Goal: Task Accomplishment & Management: Complete application form

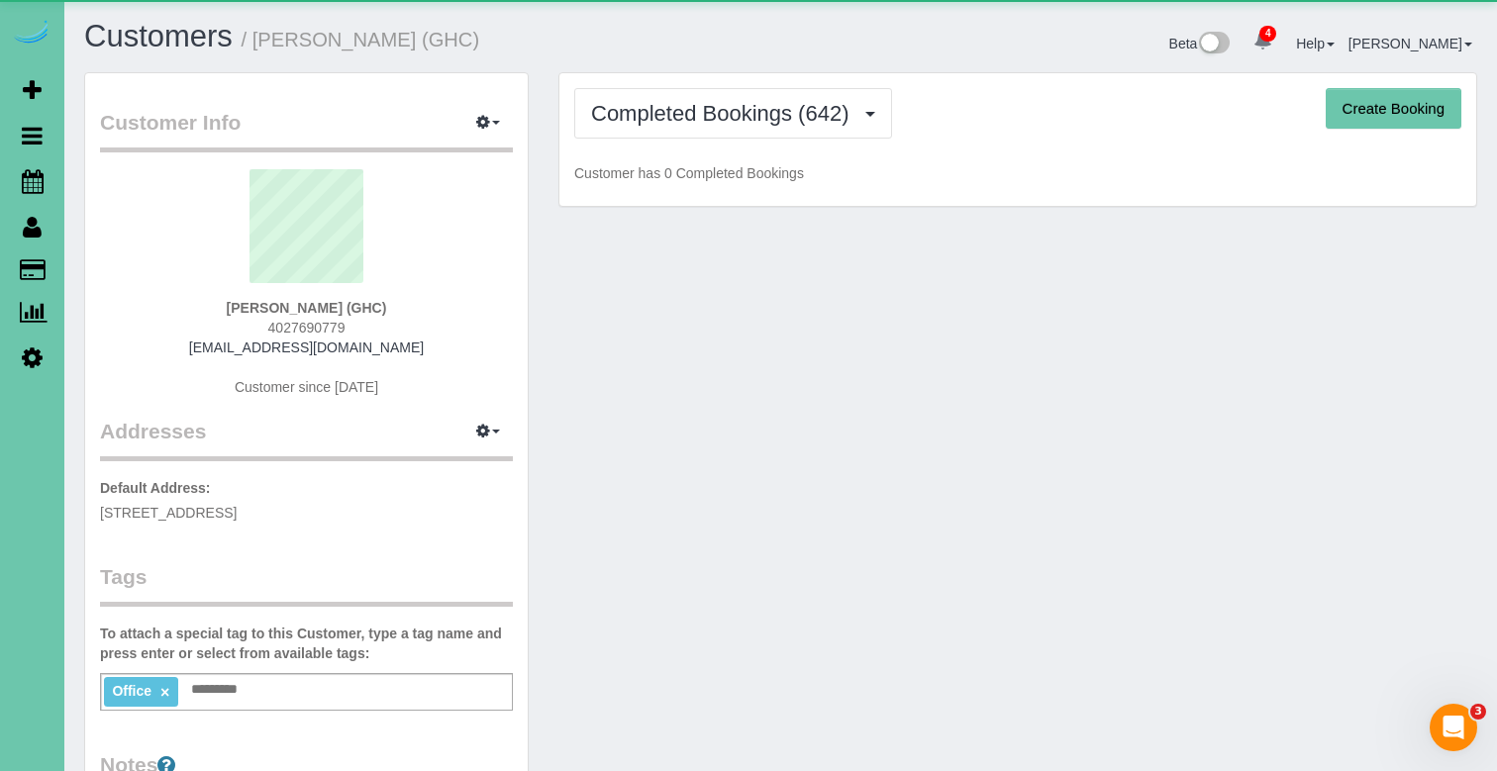
scroll to position [5808, 1497]
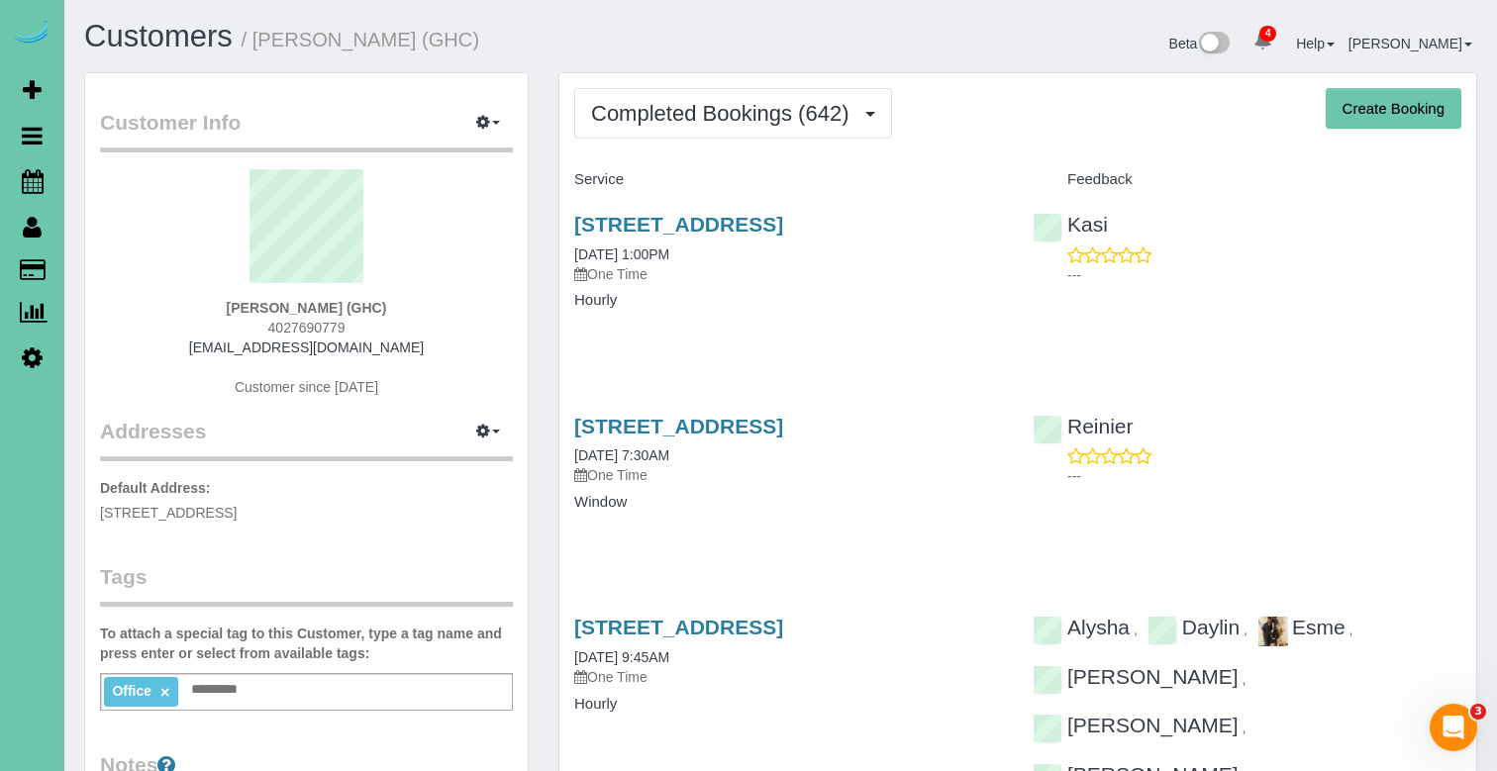
click at [1376, 122] on button "Create Booking" at bounding box center [1393, 109] width 136 height 42
select select "NE"
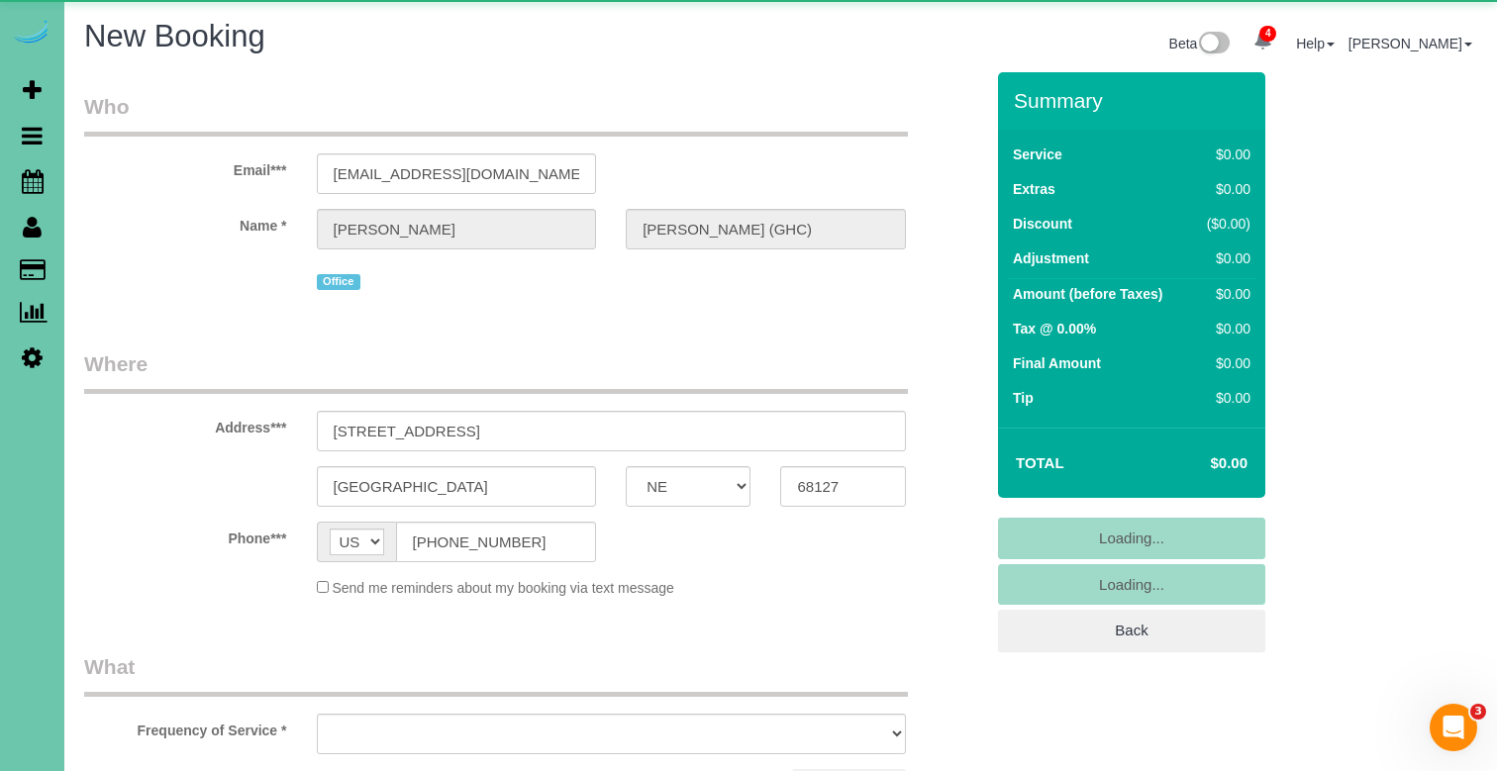
scroll to position [2982, 1497]
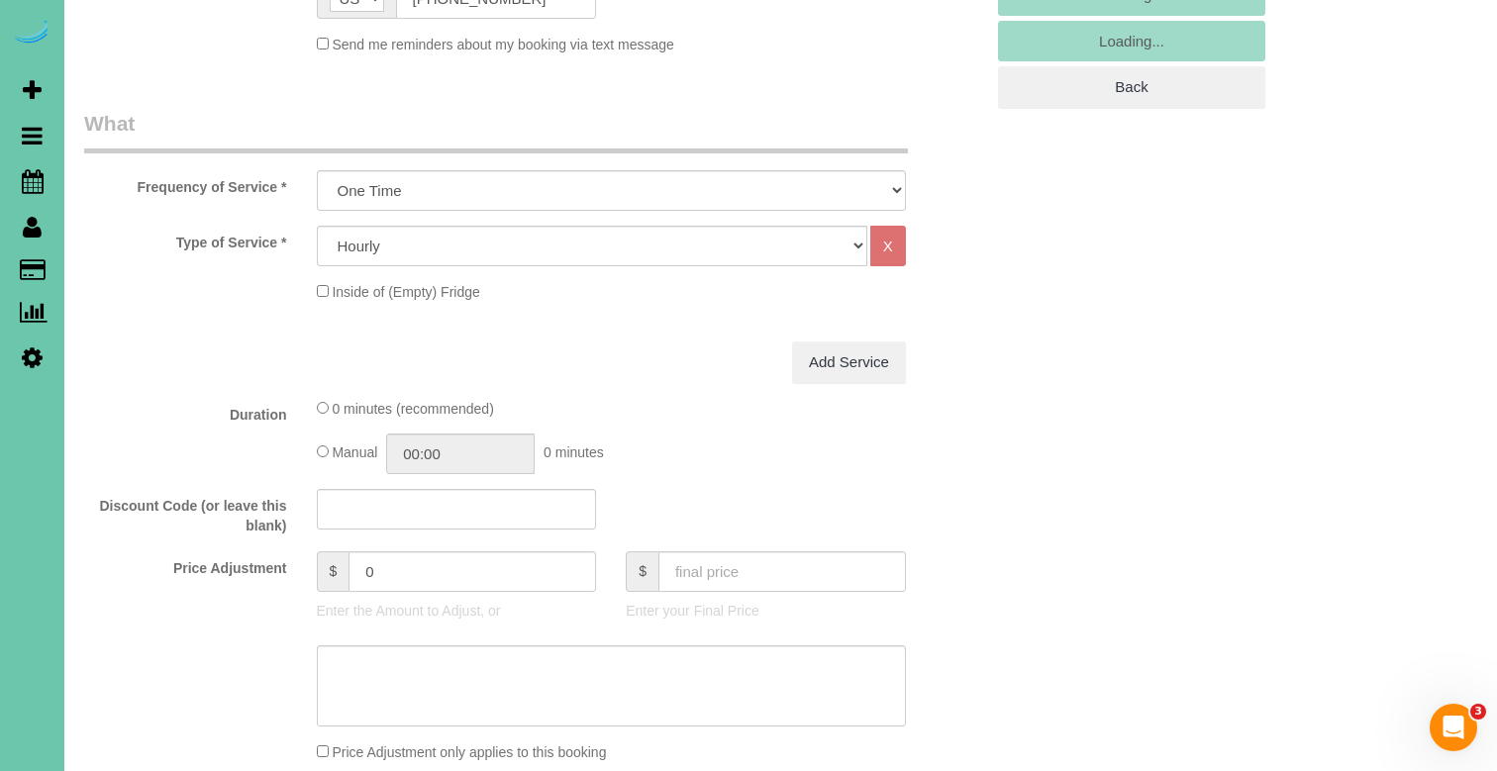
select select "object:62312"
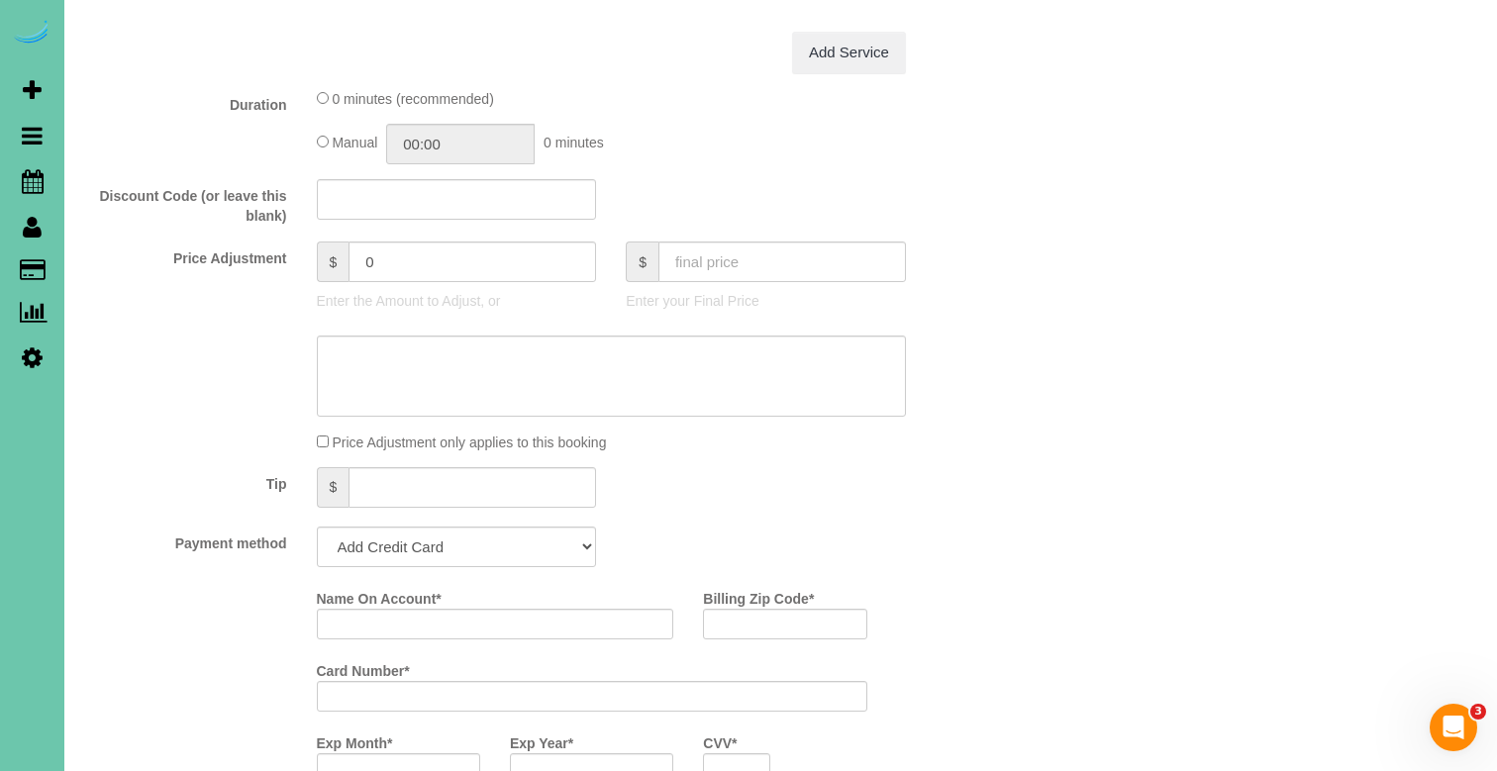
scroll to position [922, 0]
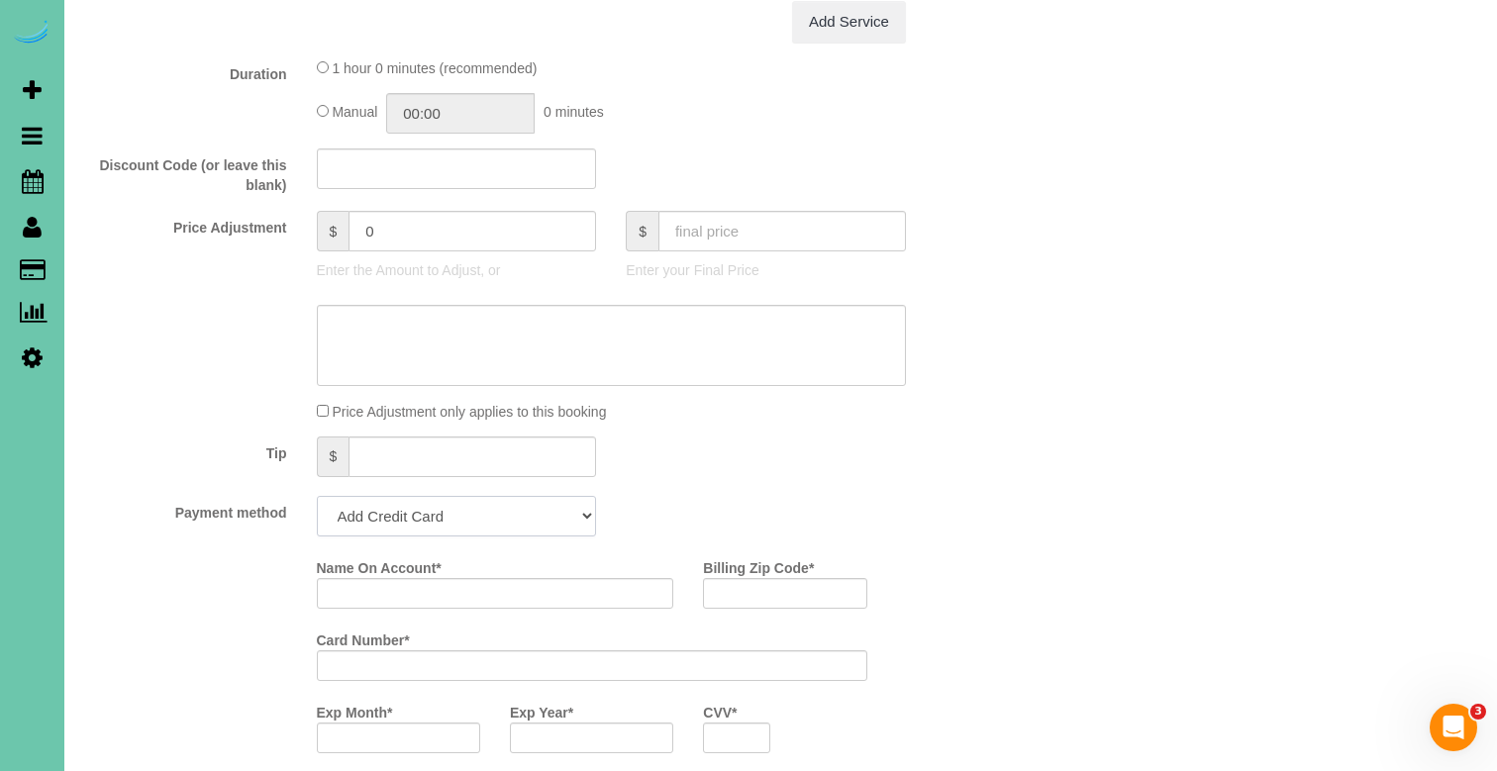
select select "string:check"
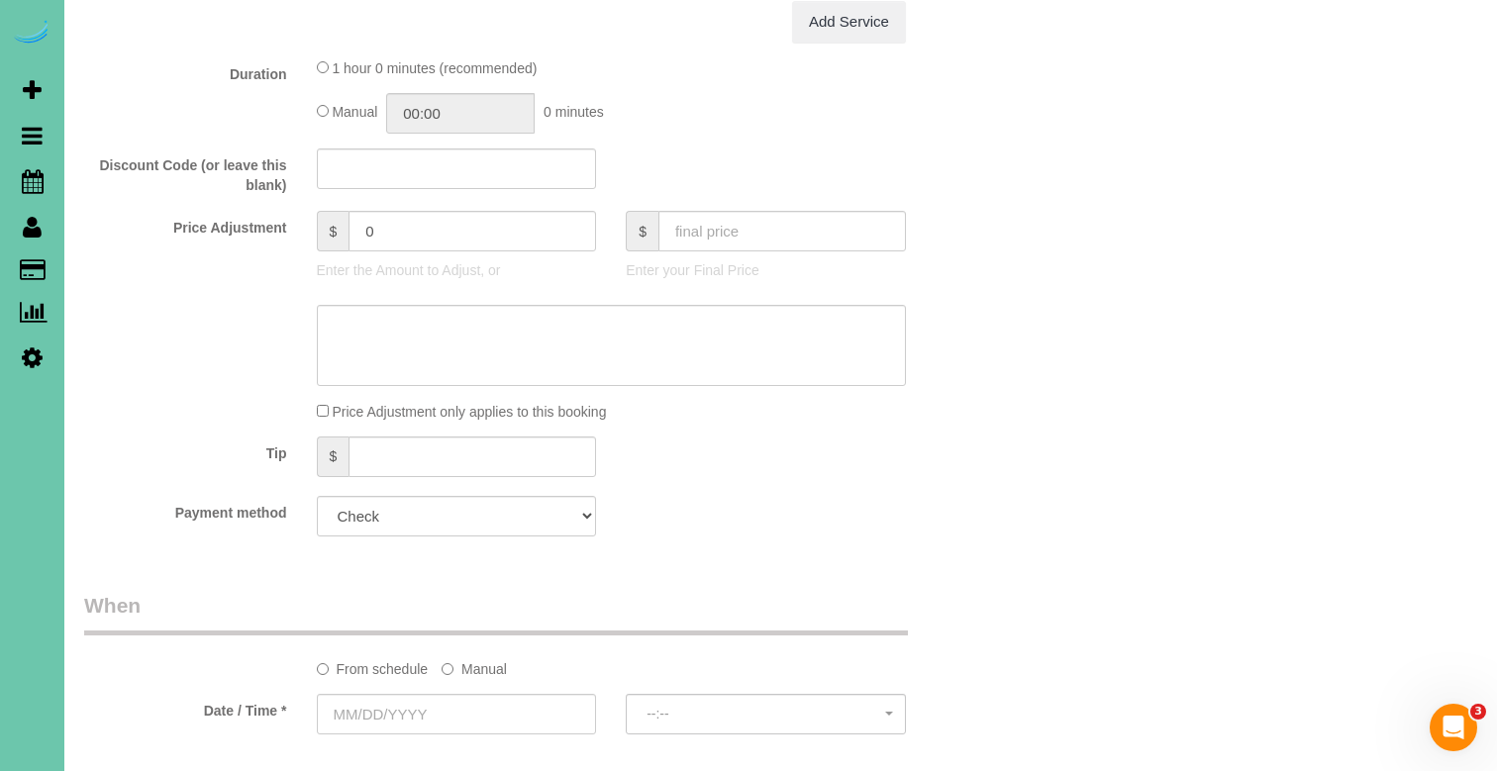
click at [492, 662] on label "Manual" at bounding box center [473, 665] width 65 height 27
click at [458, 716] on input "[DATE] 8:00AM" at bounding box center [534, 714] width 435 height 41
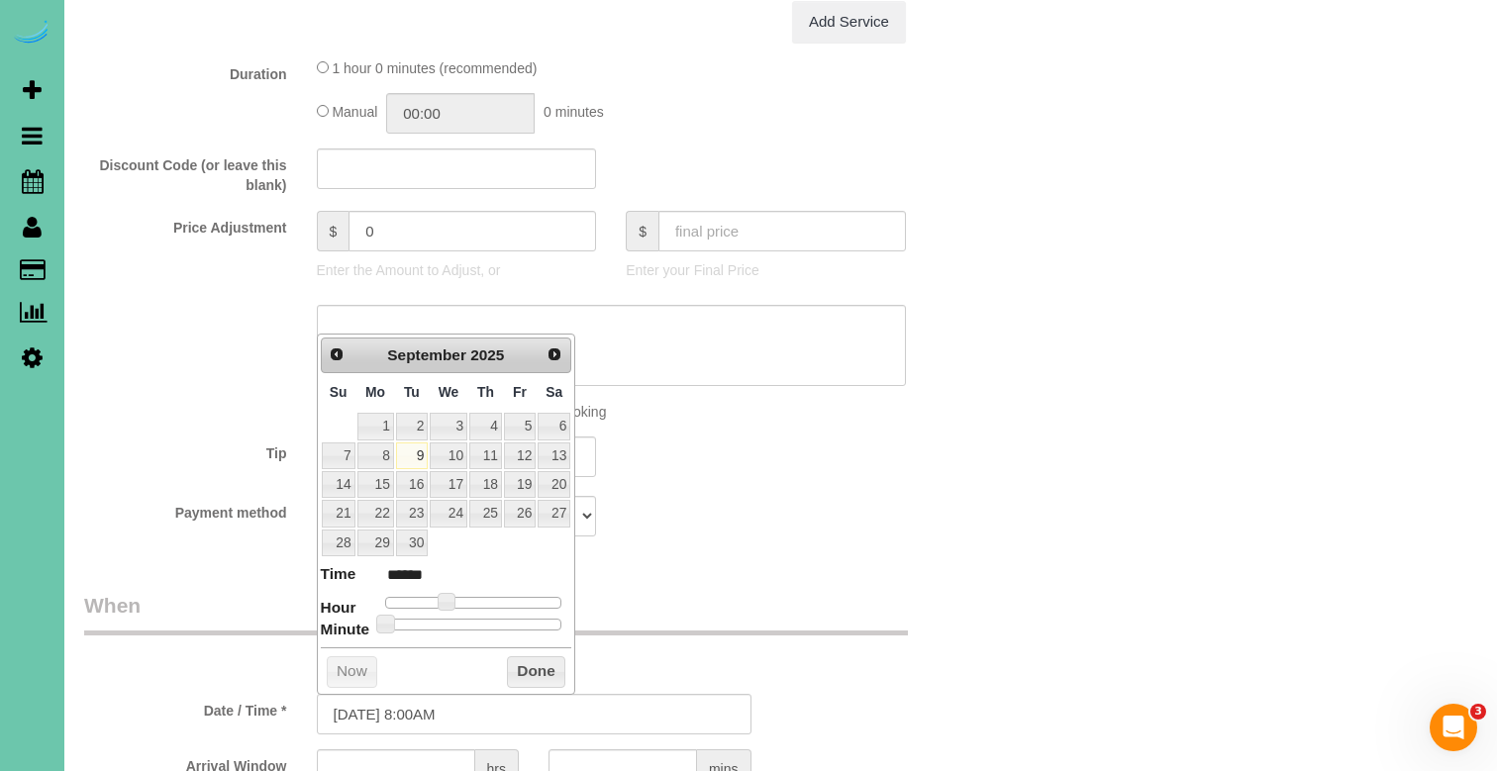
click at [410, 446] on link "9" at bounding box center [412, 455] width 32 height 27
type input "[DATE] 7:00AM"
type input "******"
type input "[DATE] 6:00AM"
type input "******"
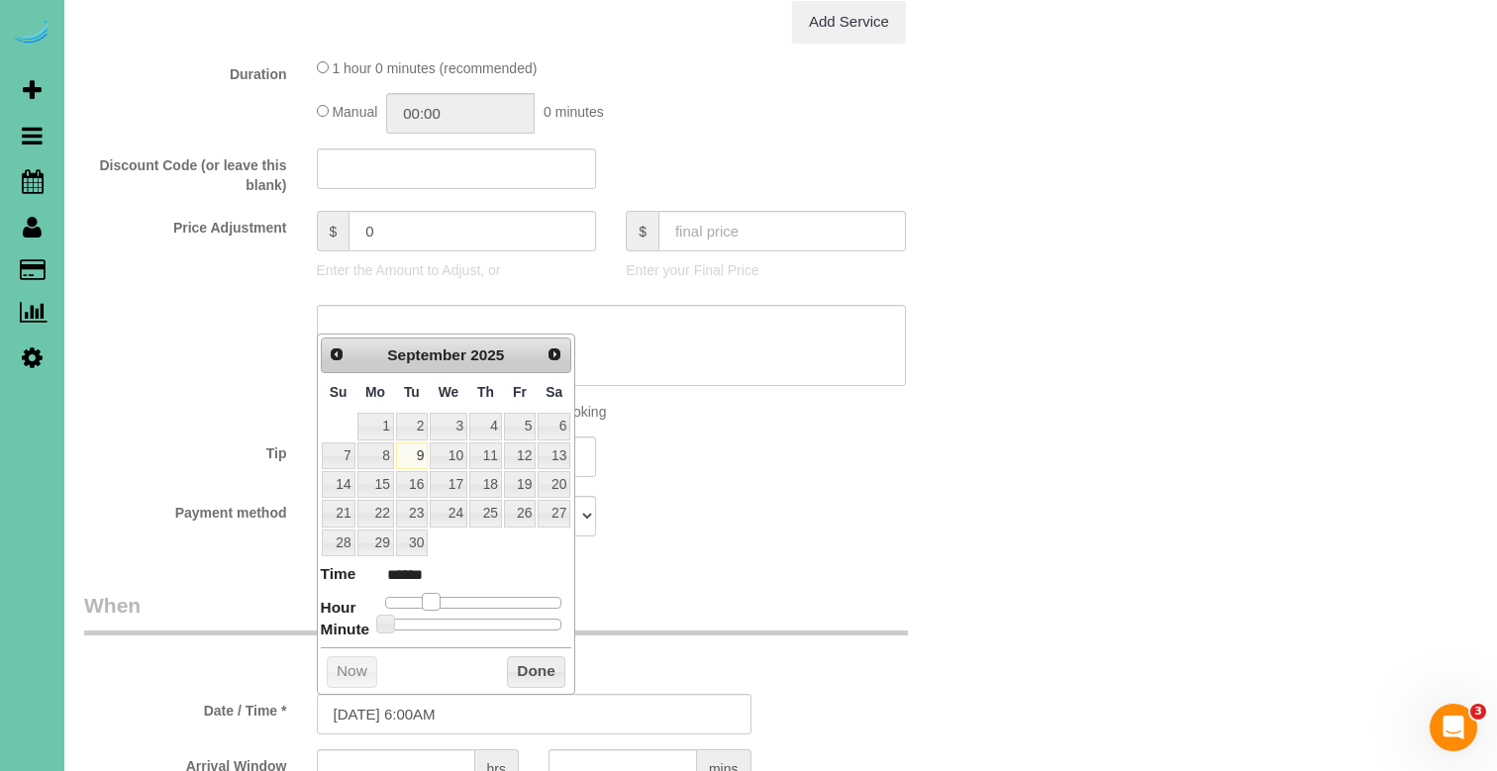
drag, startPoint x: 439, startPoint y: 597, endPoint x: 425, endPoint y: 597, distance: 14.8
click at [425, 597] on span at bounding box center [431, 602] width 18 height 18
click at [535, 674] on button "Done" at bounding box center [536, 672] width 58 height 32
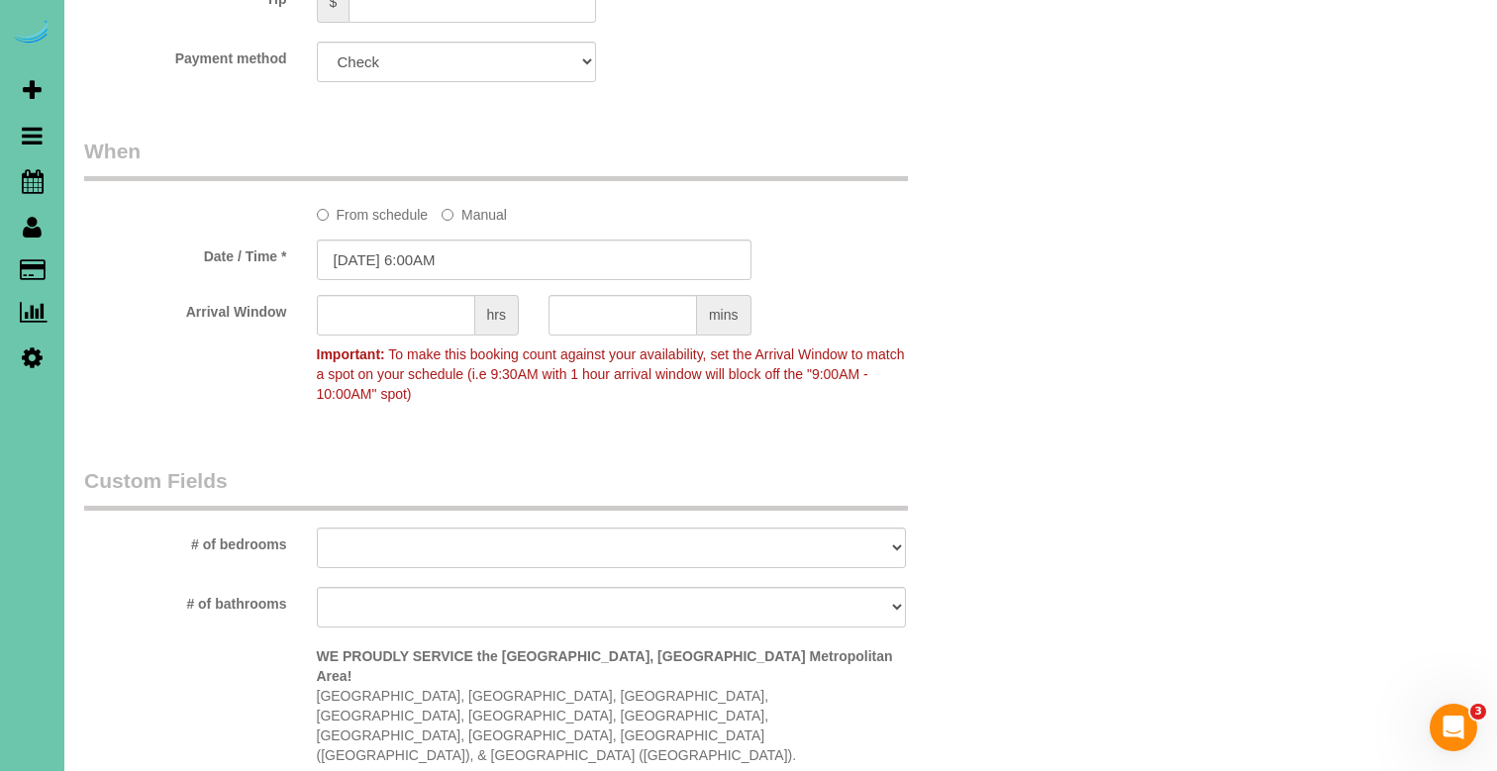
scroll to position [1292, 0]
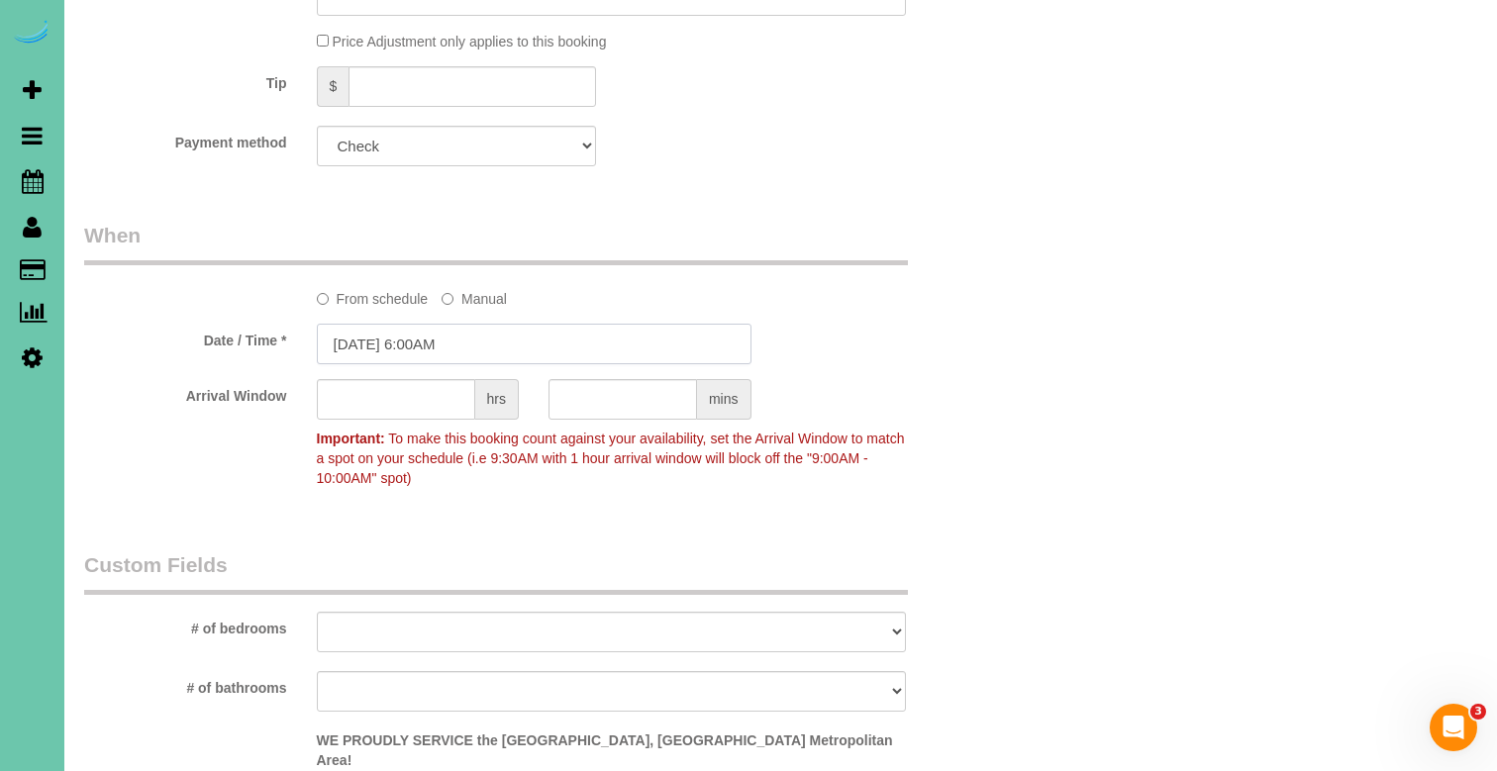
click at [524, 348] on input "[DATE] 6:00AM" at bounding box center [534, 344] width 435 height 41
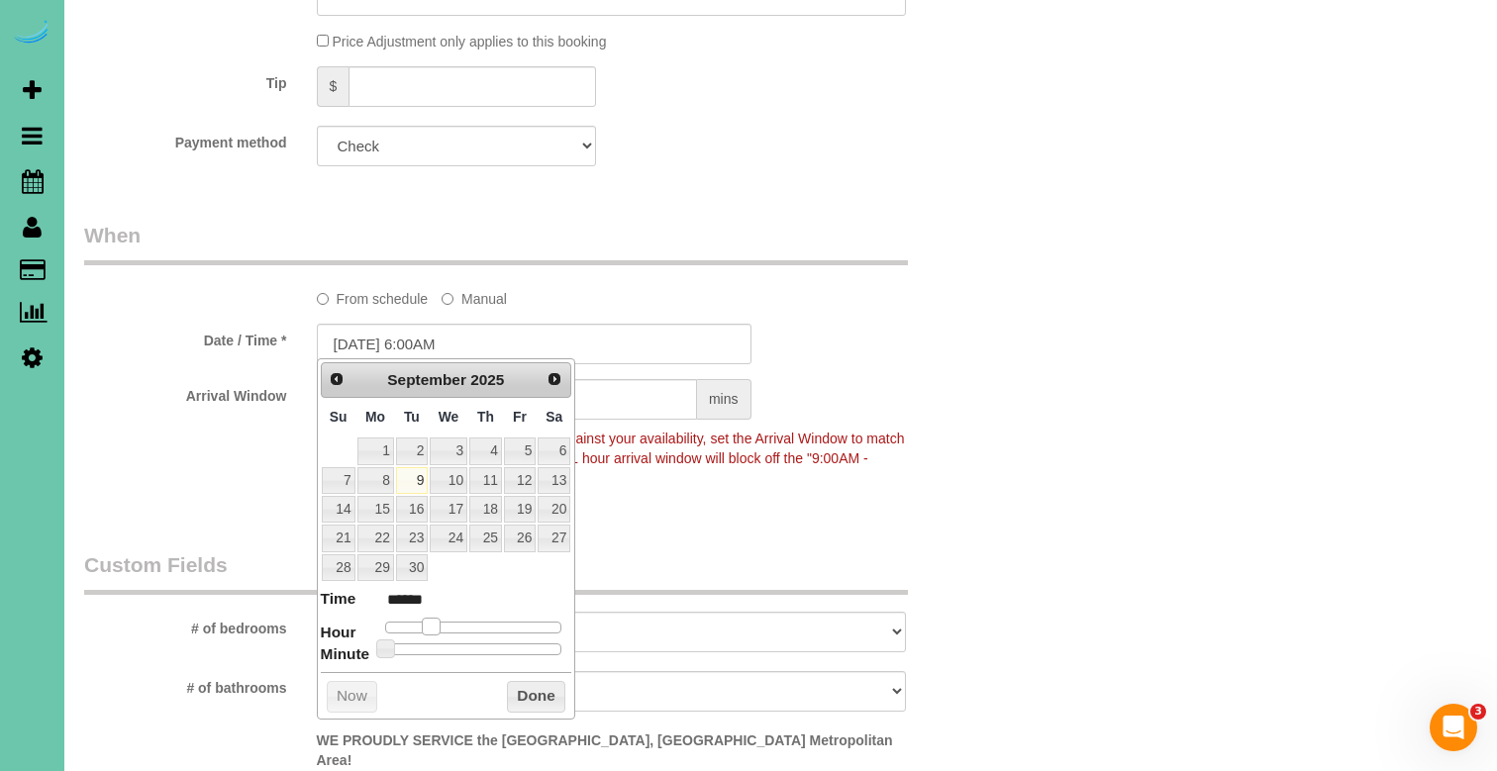
type input "[DATE] 5:00AM"
type input "******"
click at [416, 622] on span at bounding box center [424, 627] width 18 height 18
click at [230, 497] on fieldset "When From schedule Manual Date / Time * [DATE] 5:00AM Arrival Window hrs mins I…" at bounding box center [533, 366] width 899 height 291
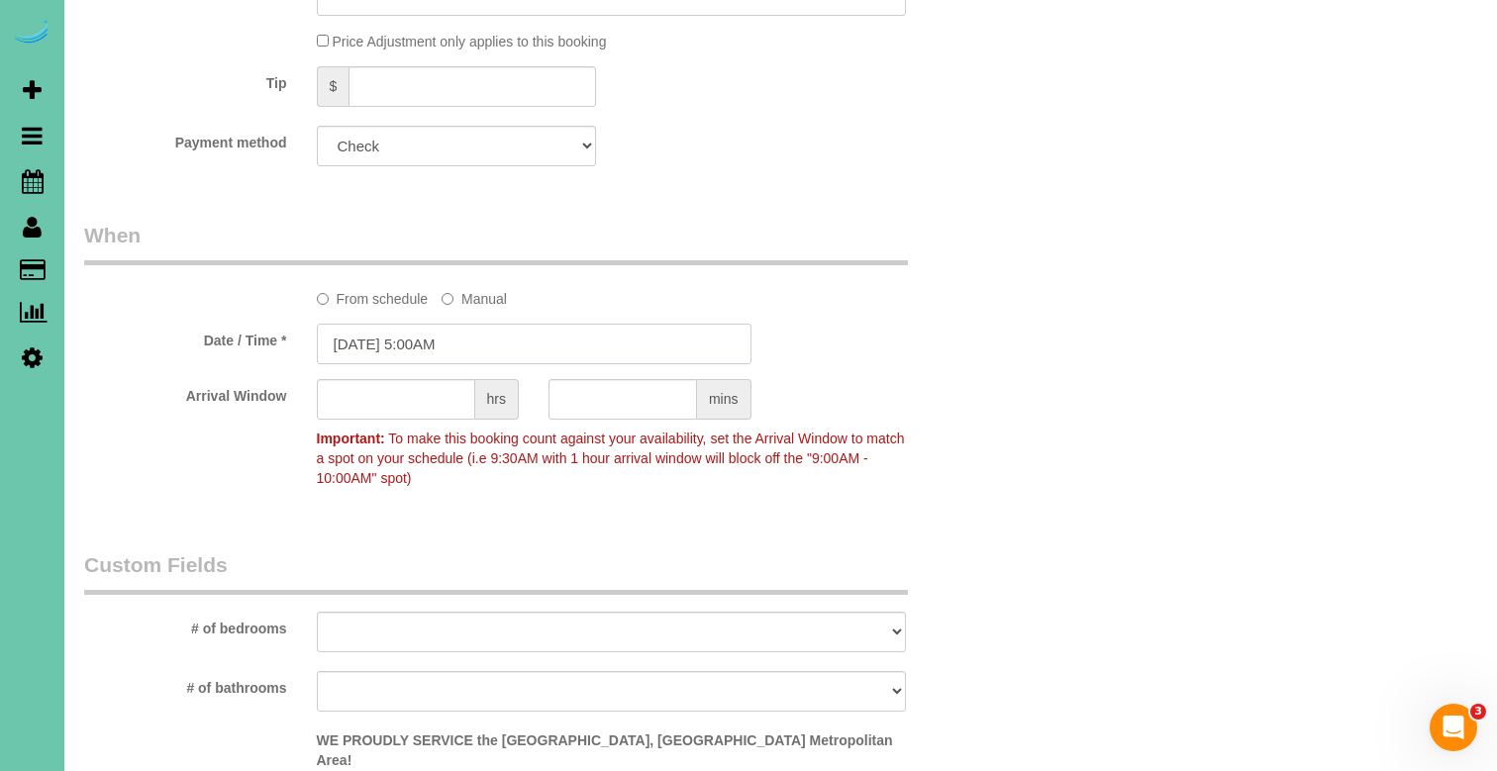
click at [432, 338] on input "[DATE] 5:00AM" at bounding box center [534, 344] width 435 height 41
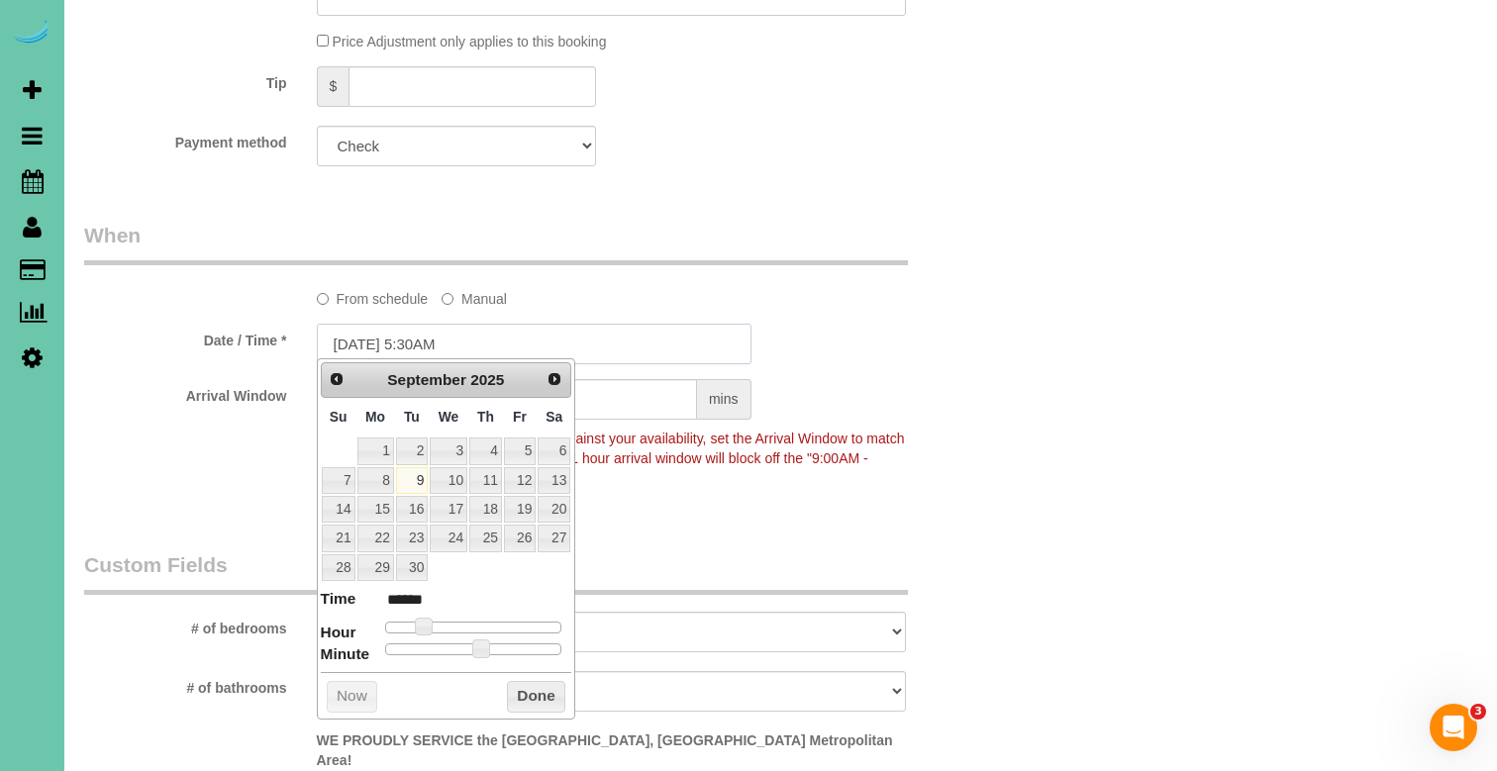
type input "[DATE] 5:30AM"
click at [217, 440] on div "Arrival Window hrs mins Important: To make this booking count against your avai…" at bounding box center [533, 438] width 928 height 118
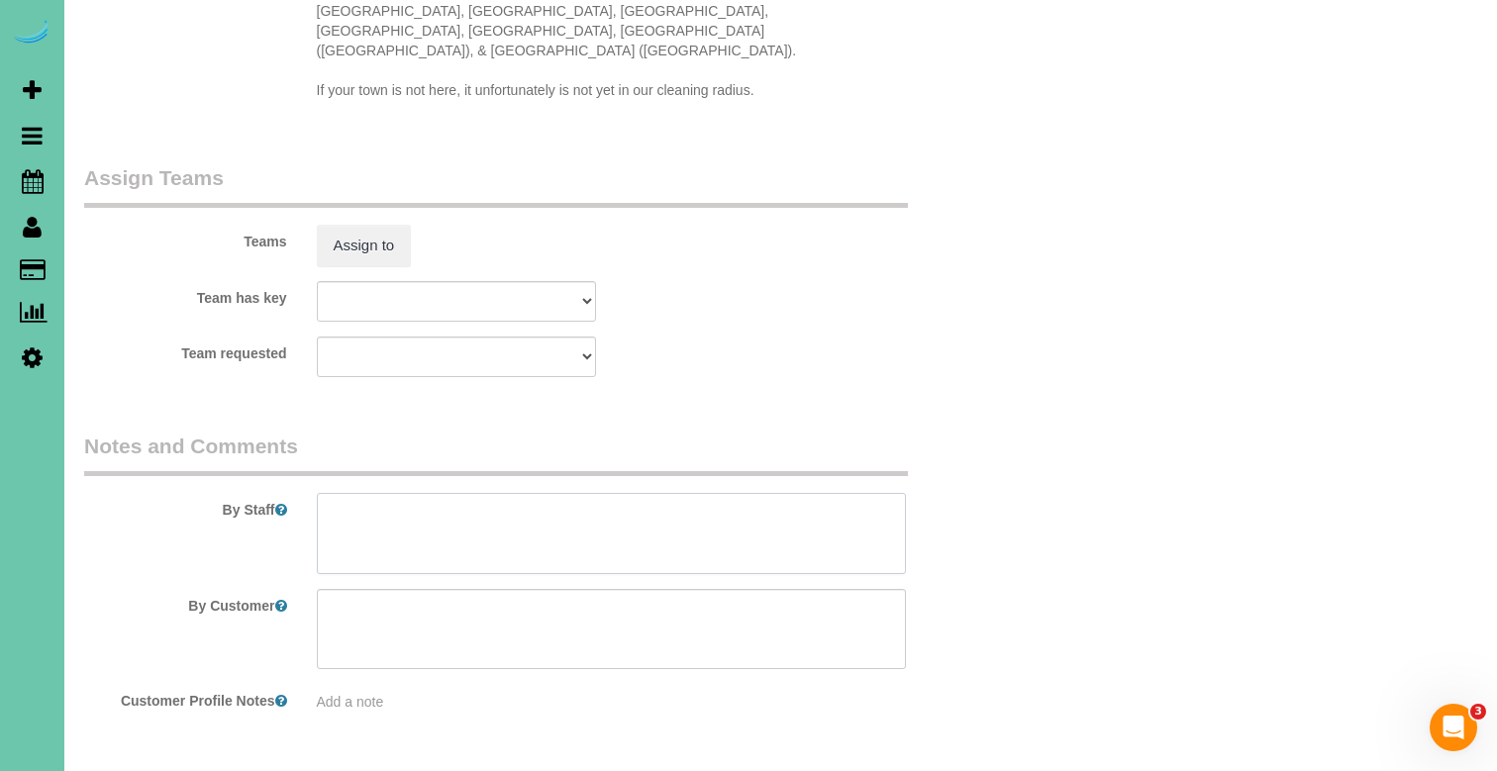
scroll to position [2080, 0]
click at [367, 501] on textarea at bounding box center [611, 534] width 589 height 81
type textarea "cleaning of office"
click at [378, 226] on button "Assign to" at bounding box center [364, 247] width 95 height 42
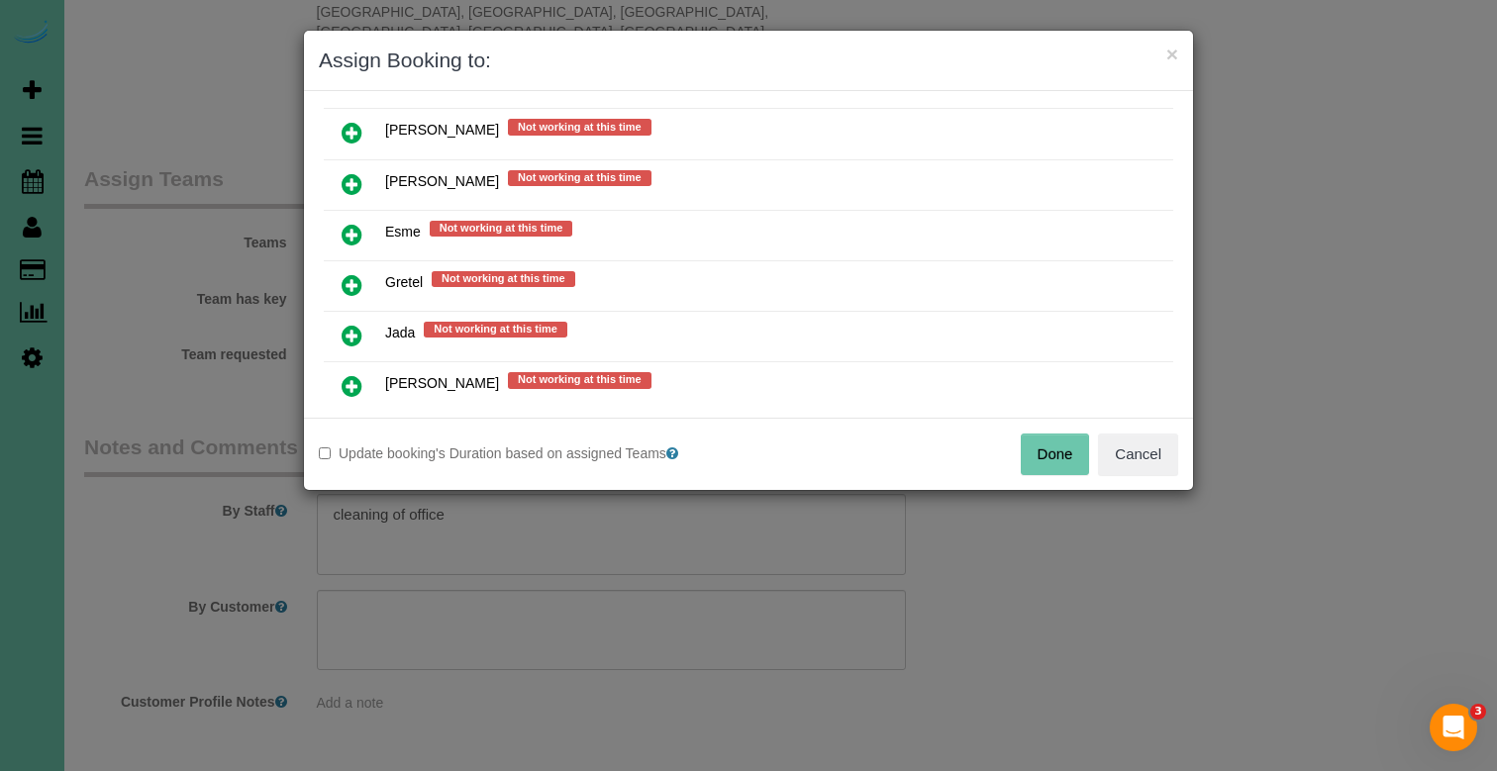
scroll to position [809, 0]
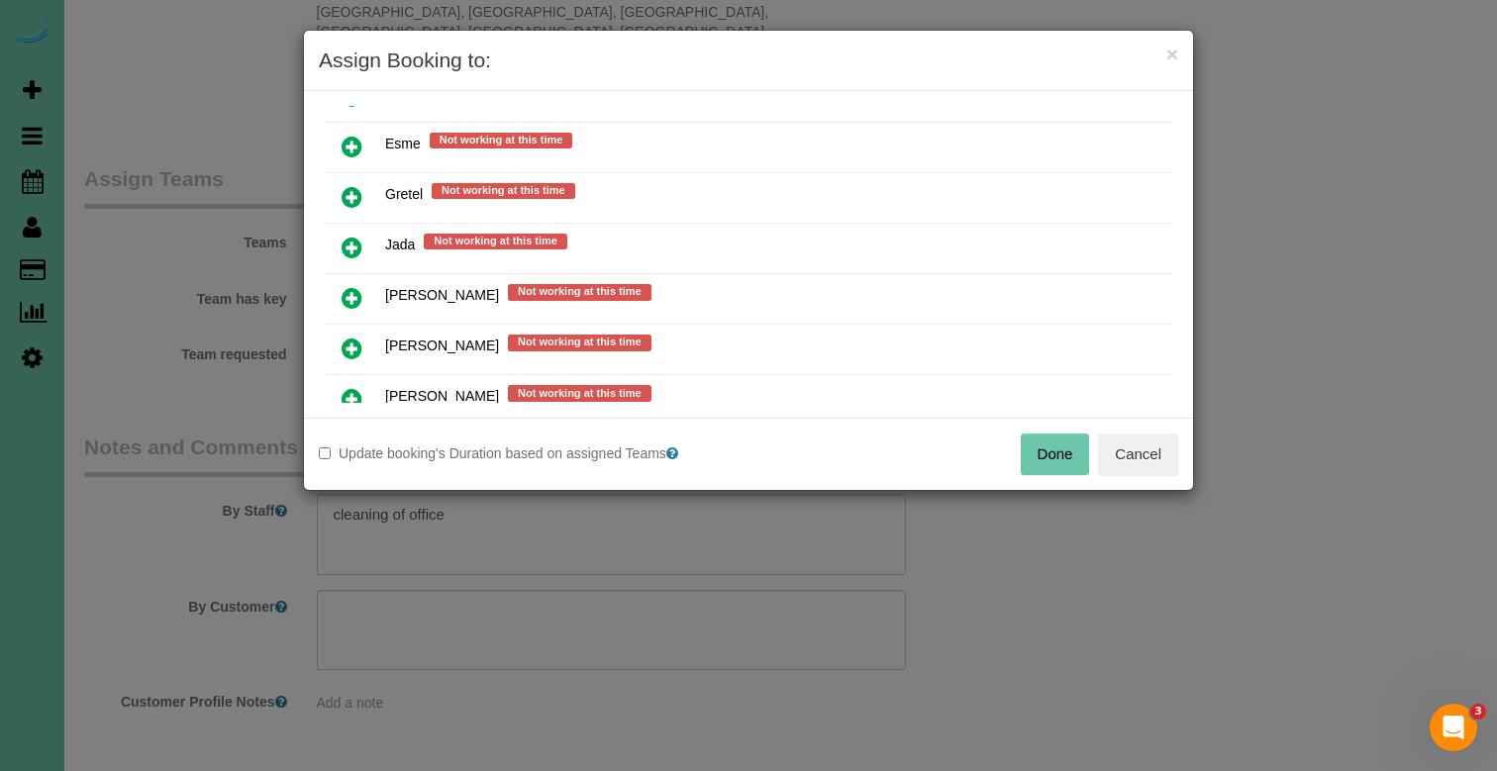
click at [356, 350] on icon at bounding box center [352, 349] width 21 height 24
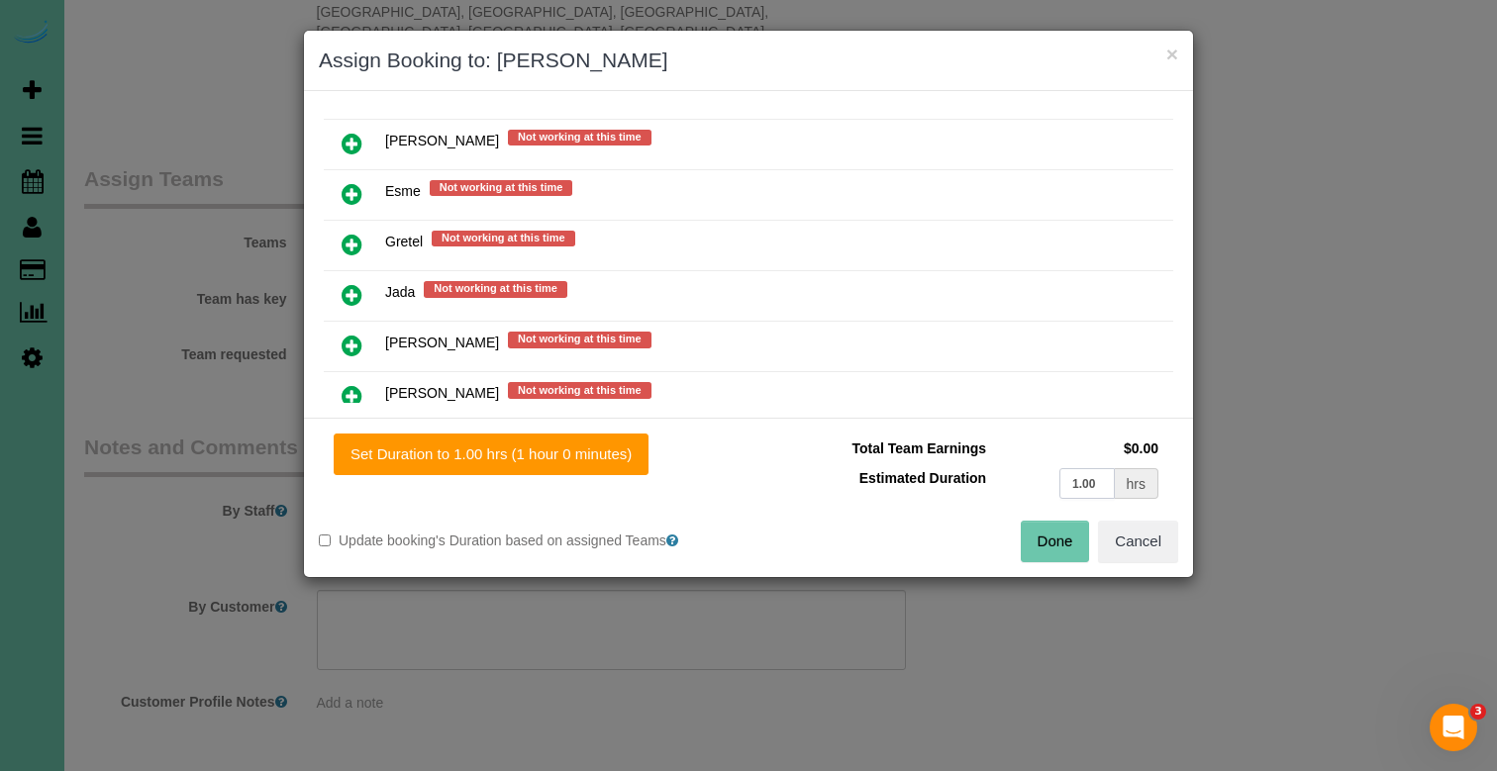
drag, startPoint x: 1106, startPoint y: 484, endPoint x: 815, endPoint y: 457, distance: 292.2
click at [815, 457] on tbody "Total Team Earnings $0.00 Estimated Duration 1.00 hrs" at bounding box center [963, 469] width 400 height 70
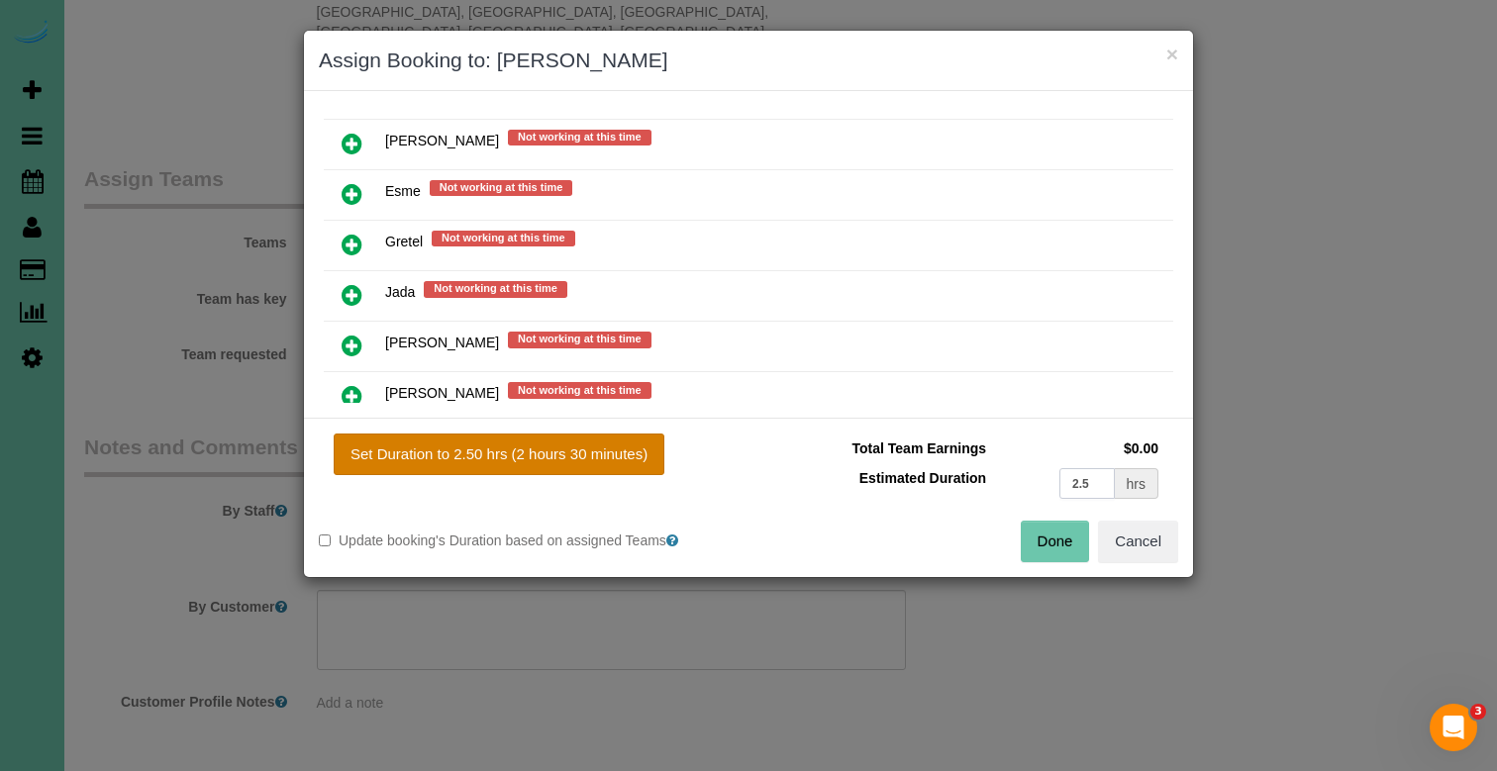
type input "2.5"
click at [429, 459] on button "Set Duration to 2.50 hrs (2 hours 30 minutes)" at bounding box center [499, 455] width 331 height 42
type input "2.50"
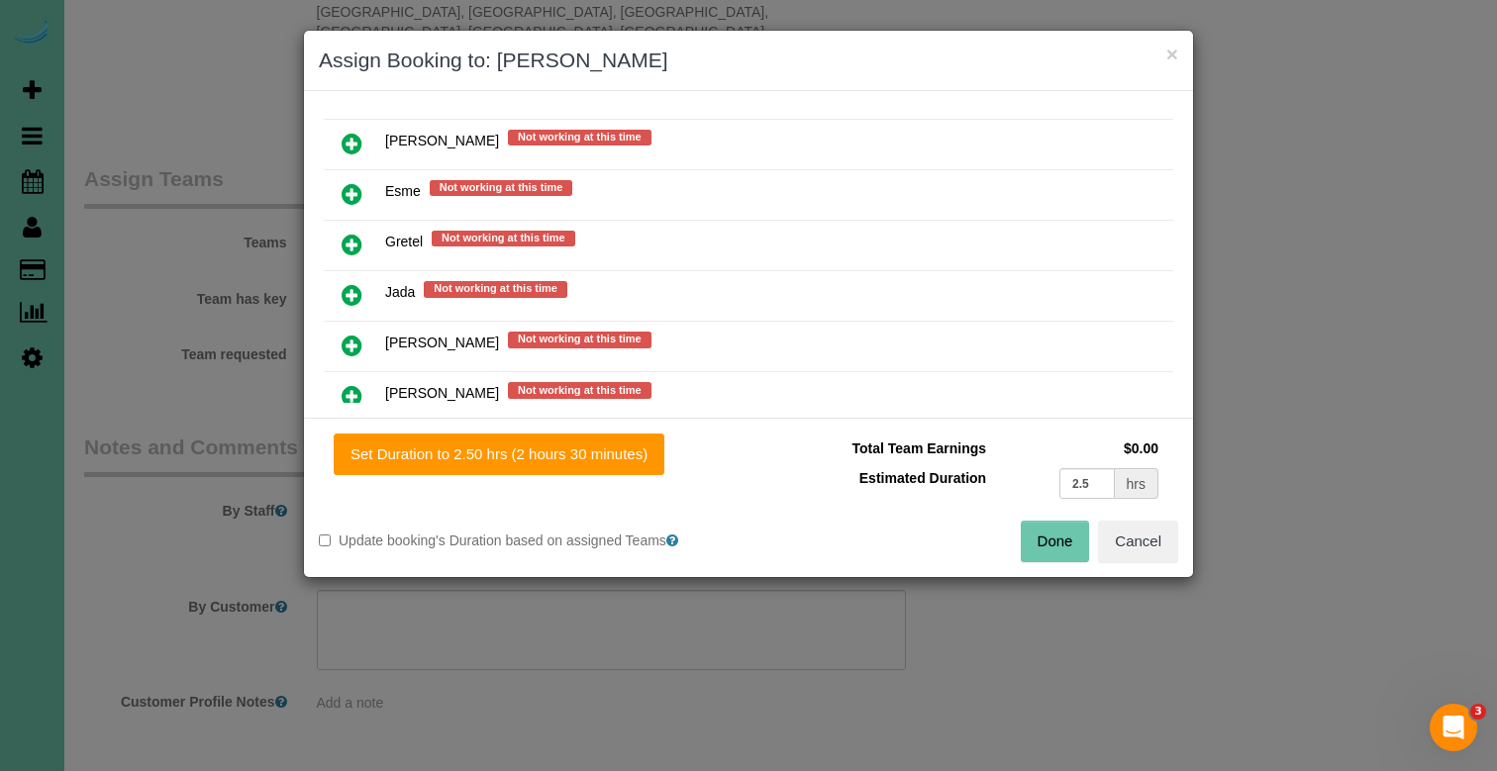
click at [1041, 536] on button "Done" at bounding box center [1055, 542] width 69 height 42
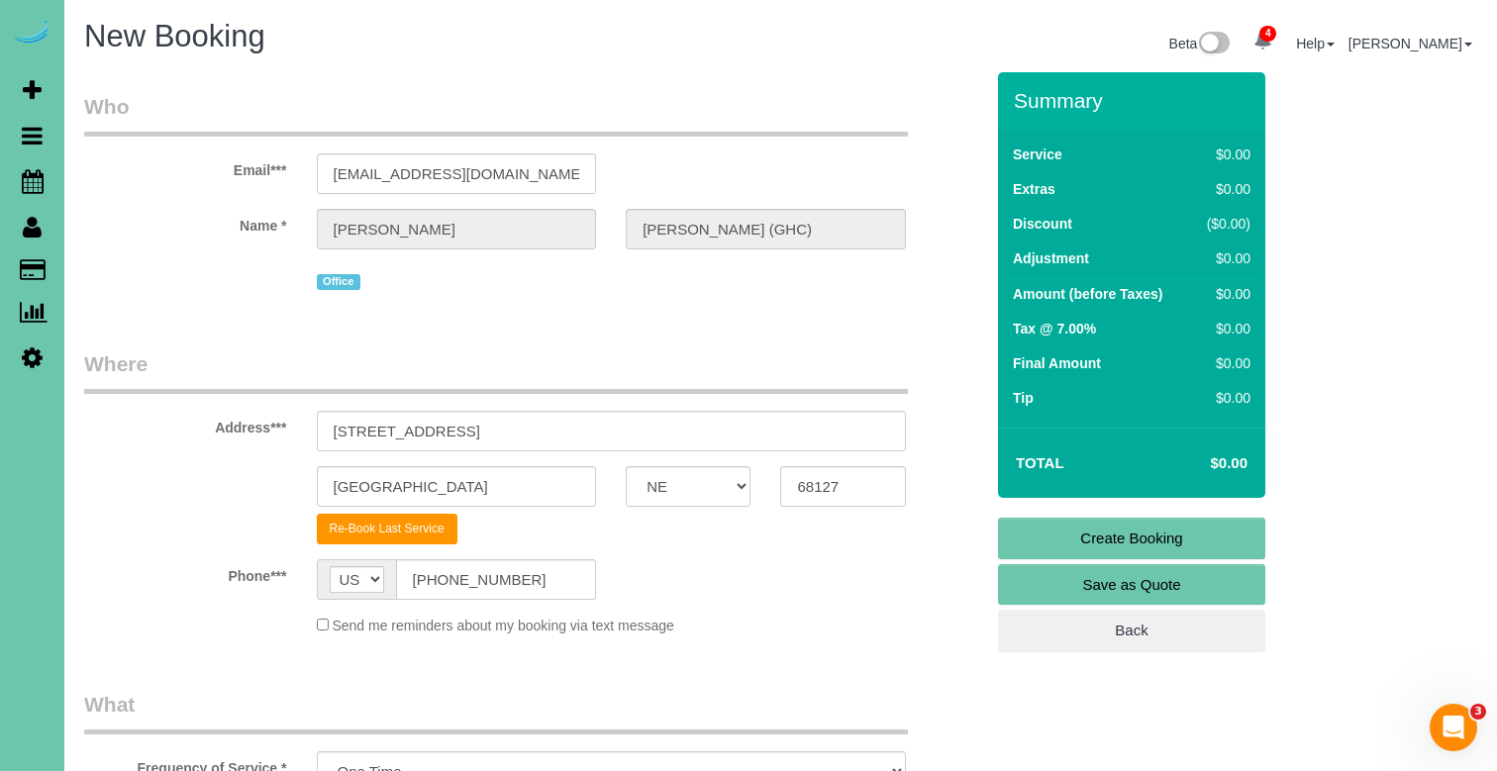
scroll to position [0, 0]
click at [1066, 535] on link "Create Booking" at bounding box center [1131, 539] width 267 height 42
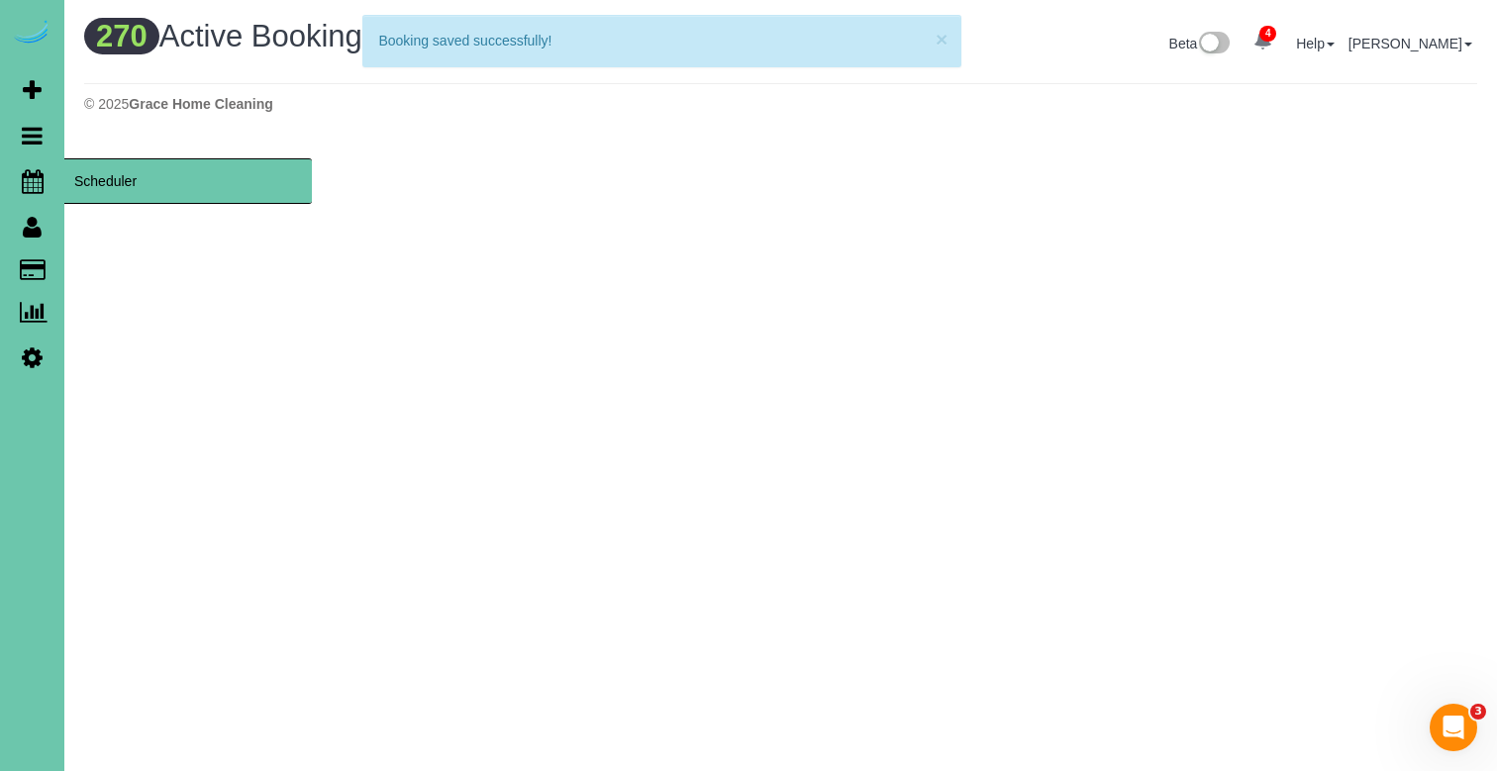
scroll to position [1834, 1497]
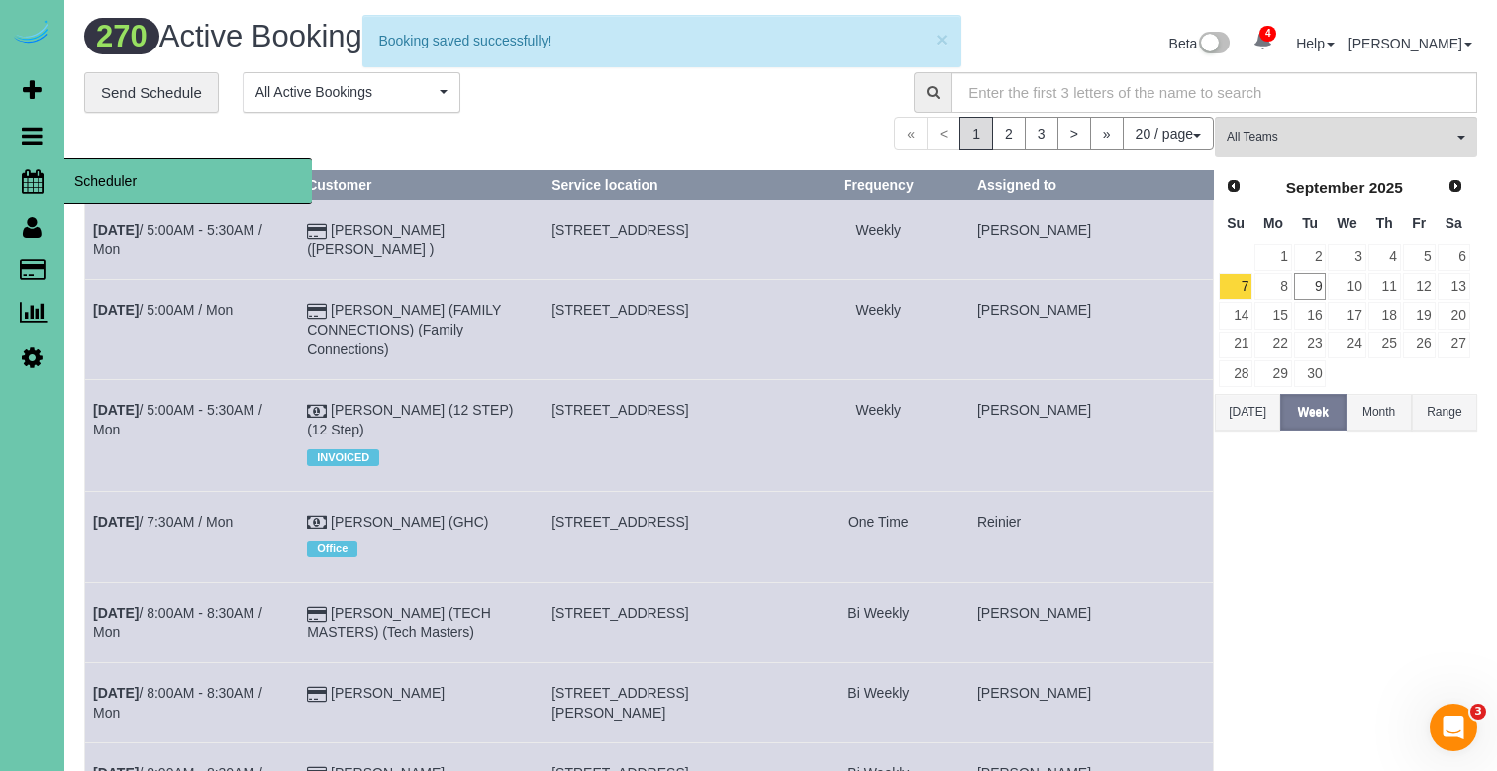
click at [39, 173] on icon at bounding box center [33, 181] width 22 height 24
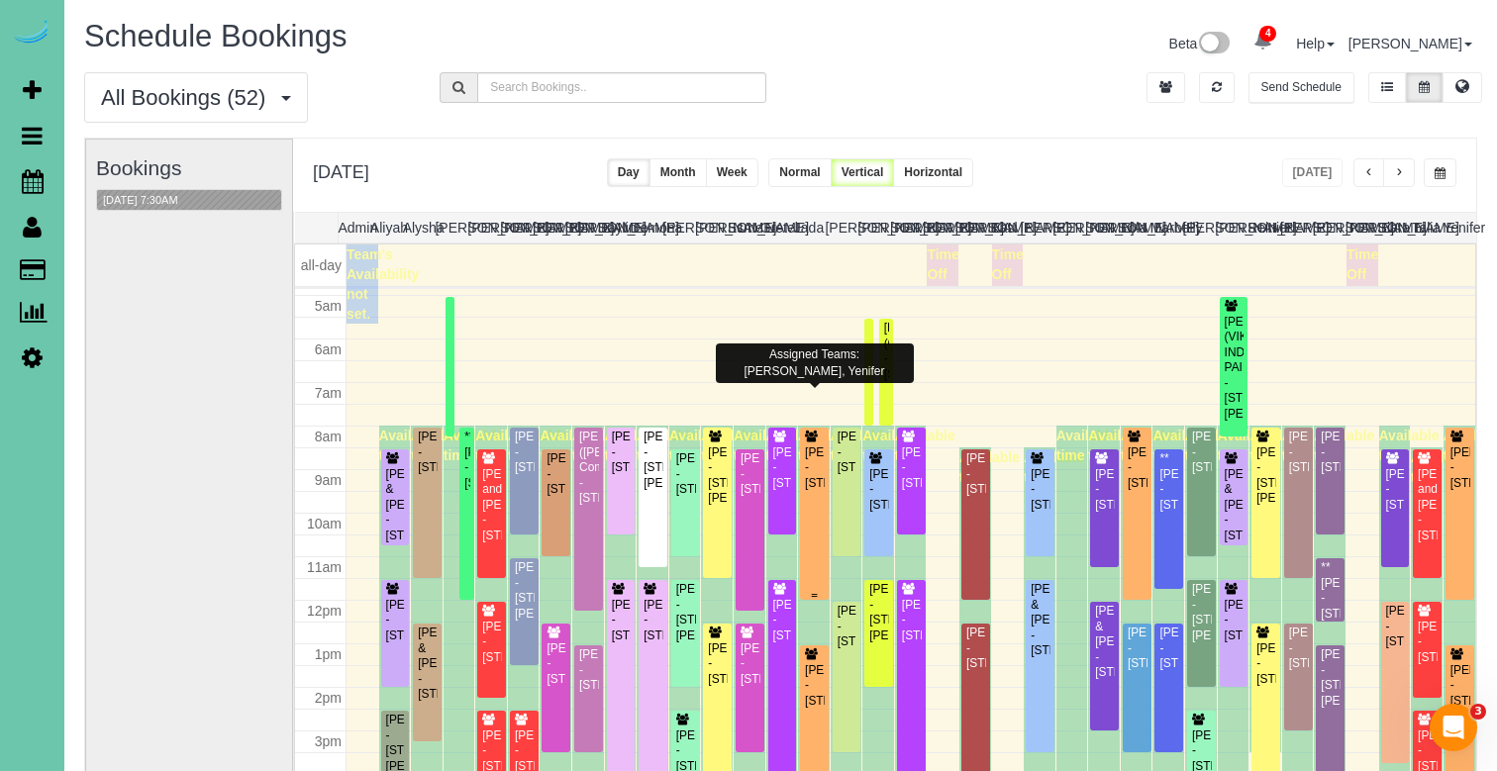
scroll to position [217, 0]
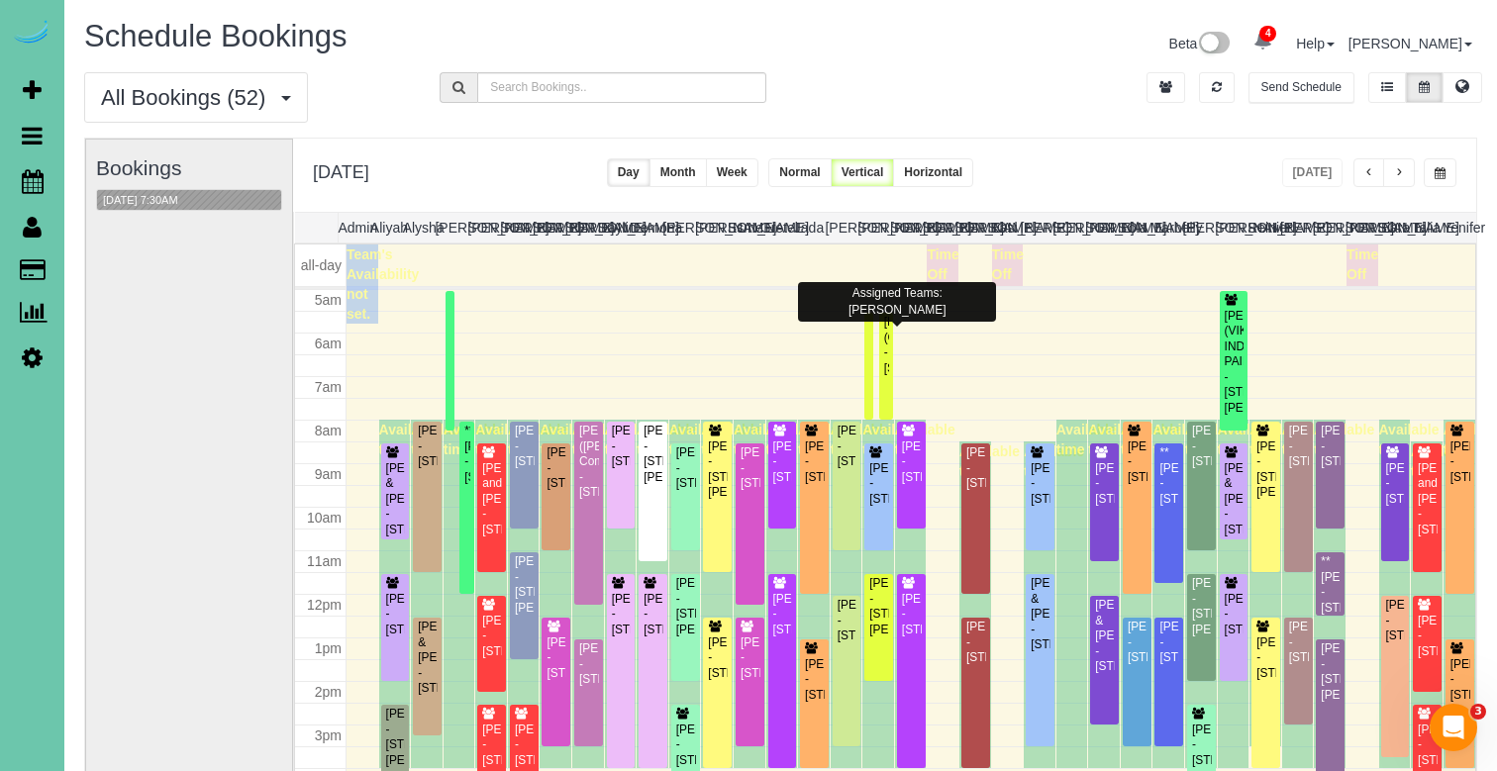
click at [758, 168] on button "Week" at bounding box center [732, 172] width 52 height 29
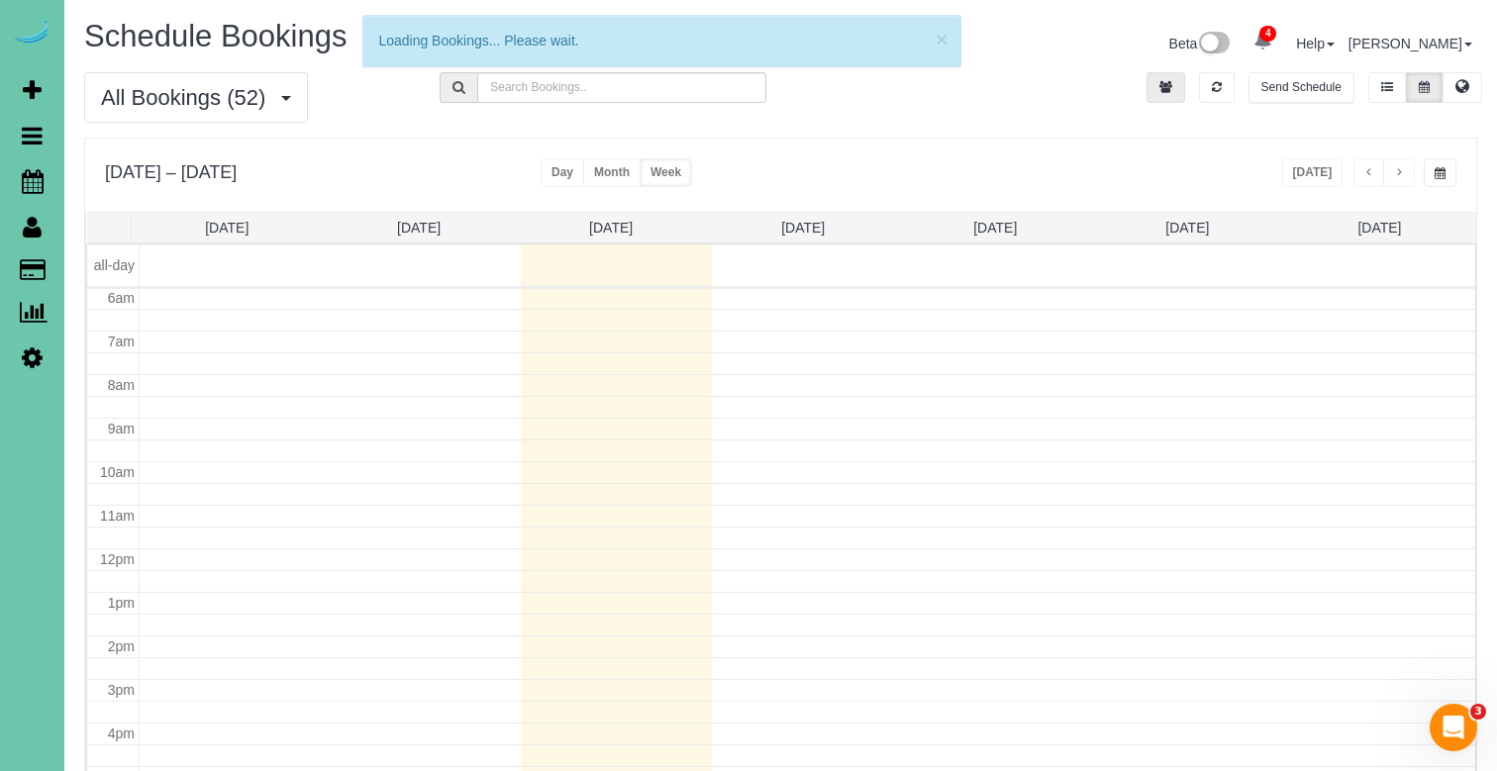
scroll to position [262, 0]
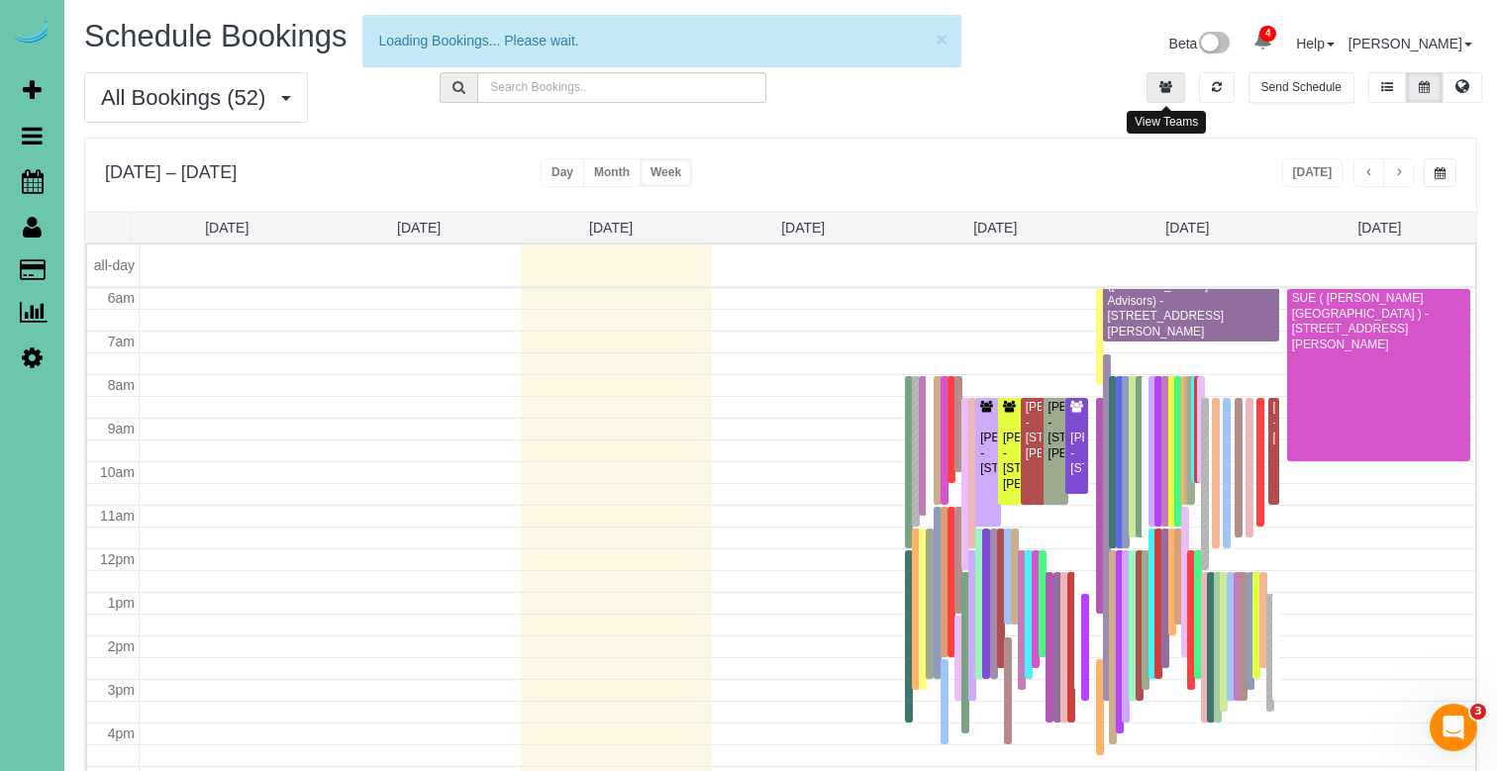
click at [1166, 75] on button "button" at bounding box center [1165, 87] width 39 height 31
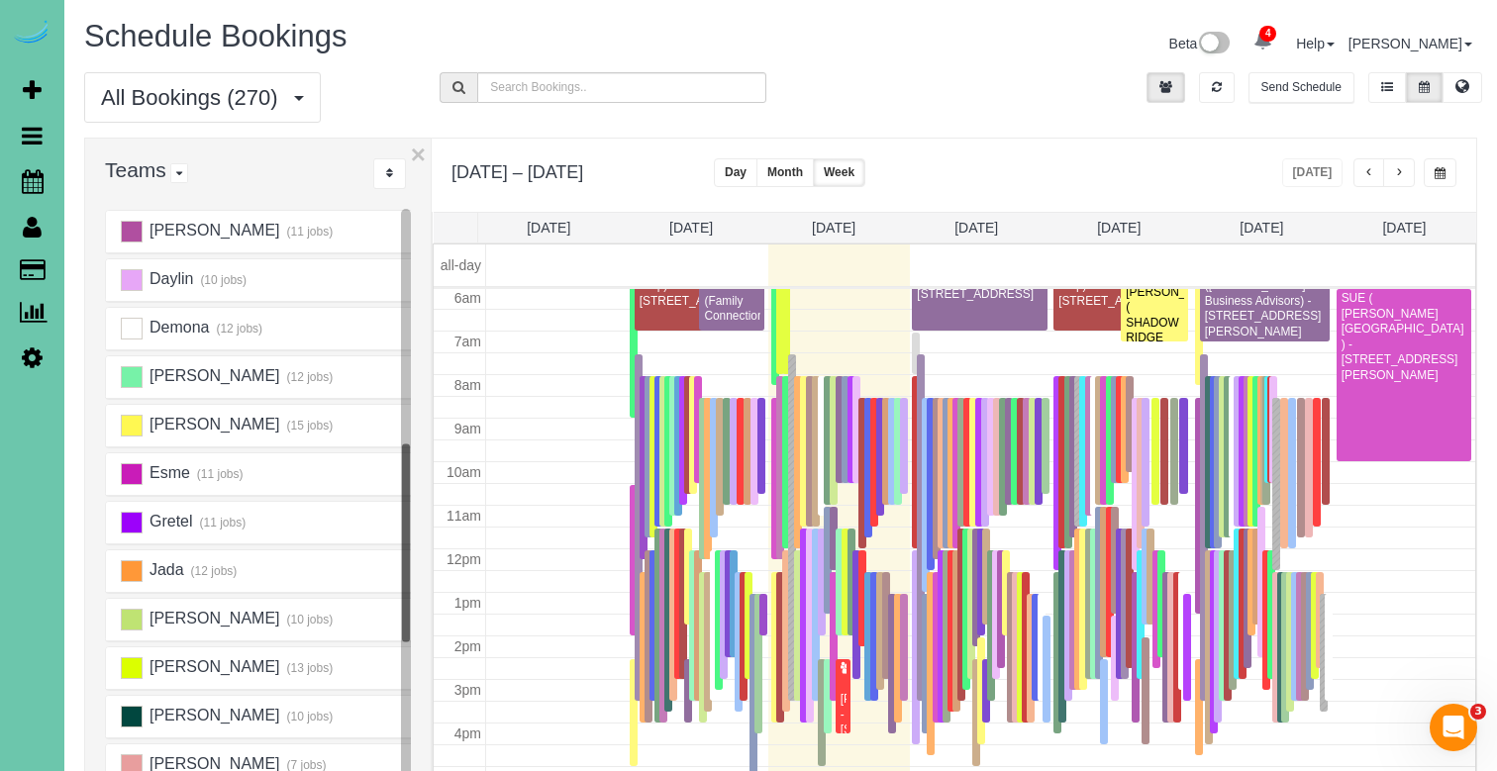
scroll to position [393, 0]
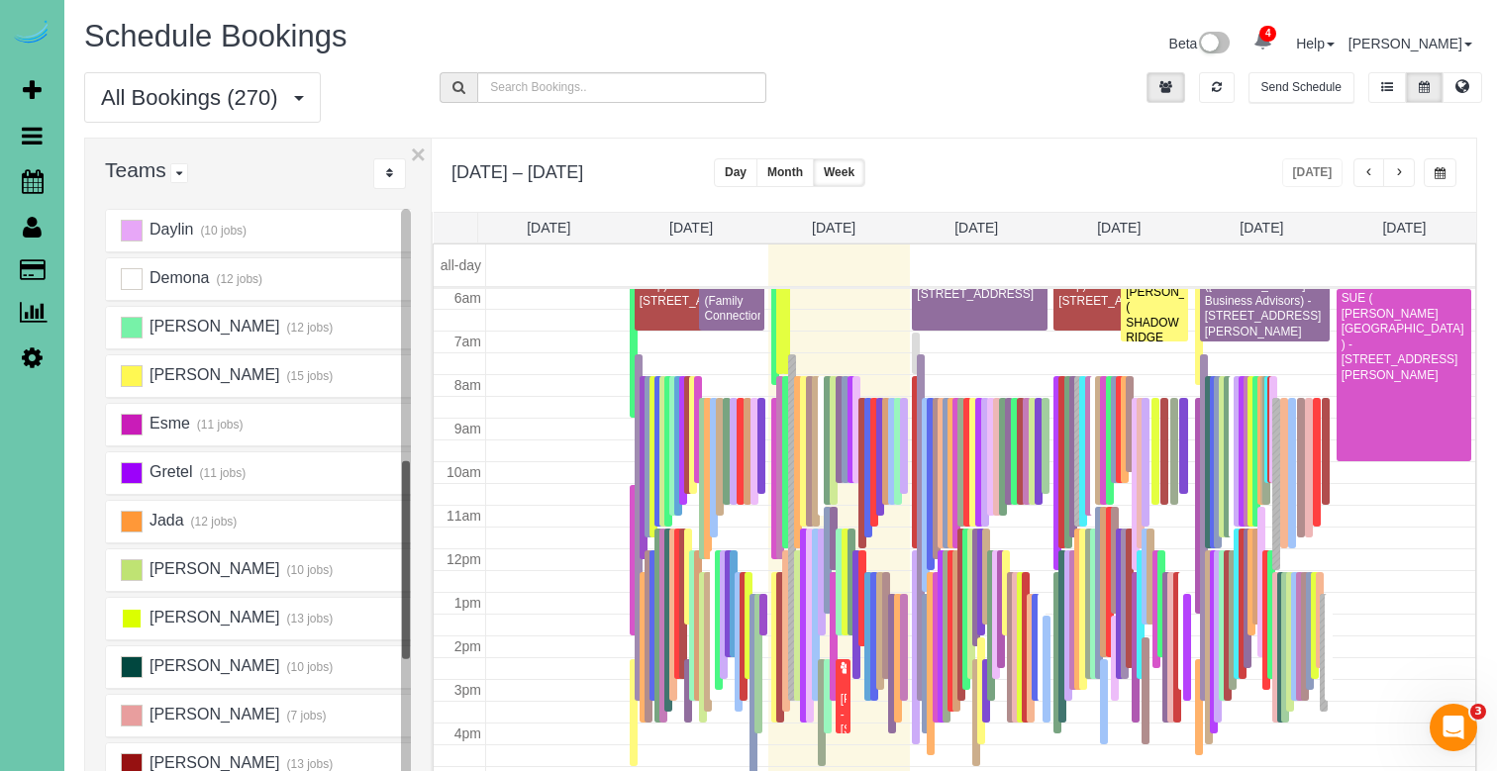
click at [135, 608] on ins at bounding box center [132, 619] width 22 height 22
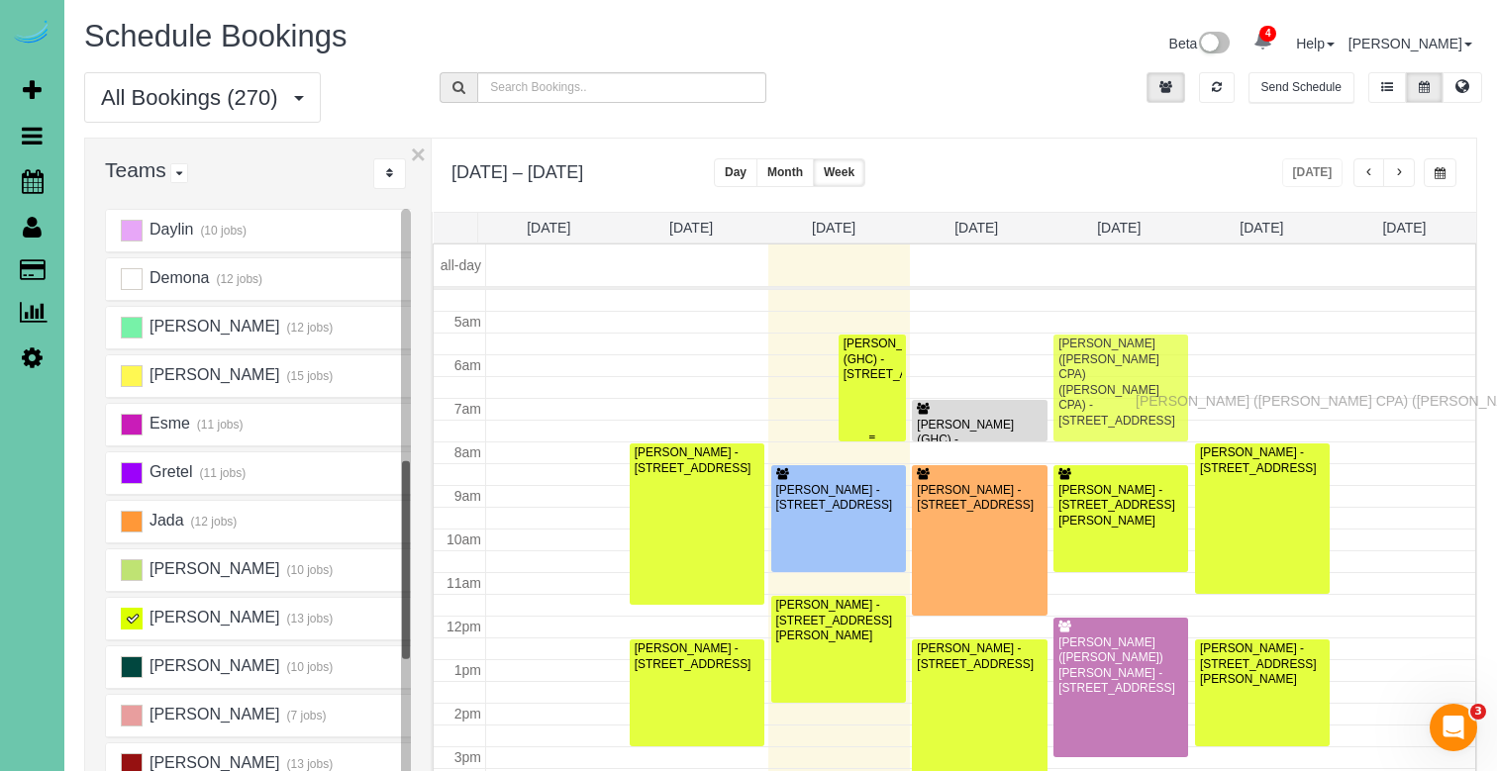
drag, startPoint x: 791, startPoint y: 398, endPoint x: 1140, endPoint y: 398, distance: 349.4
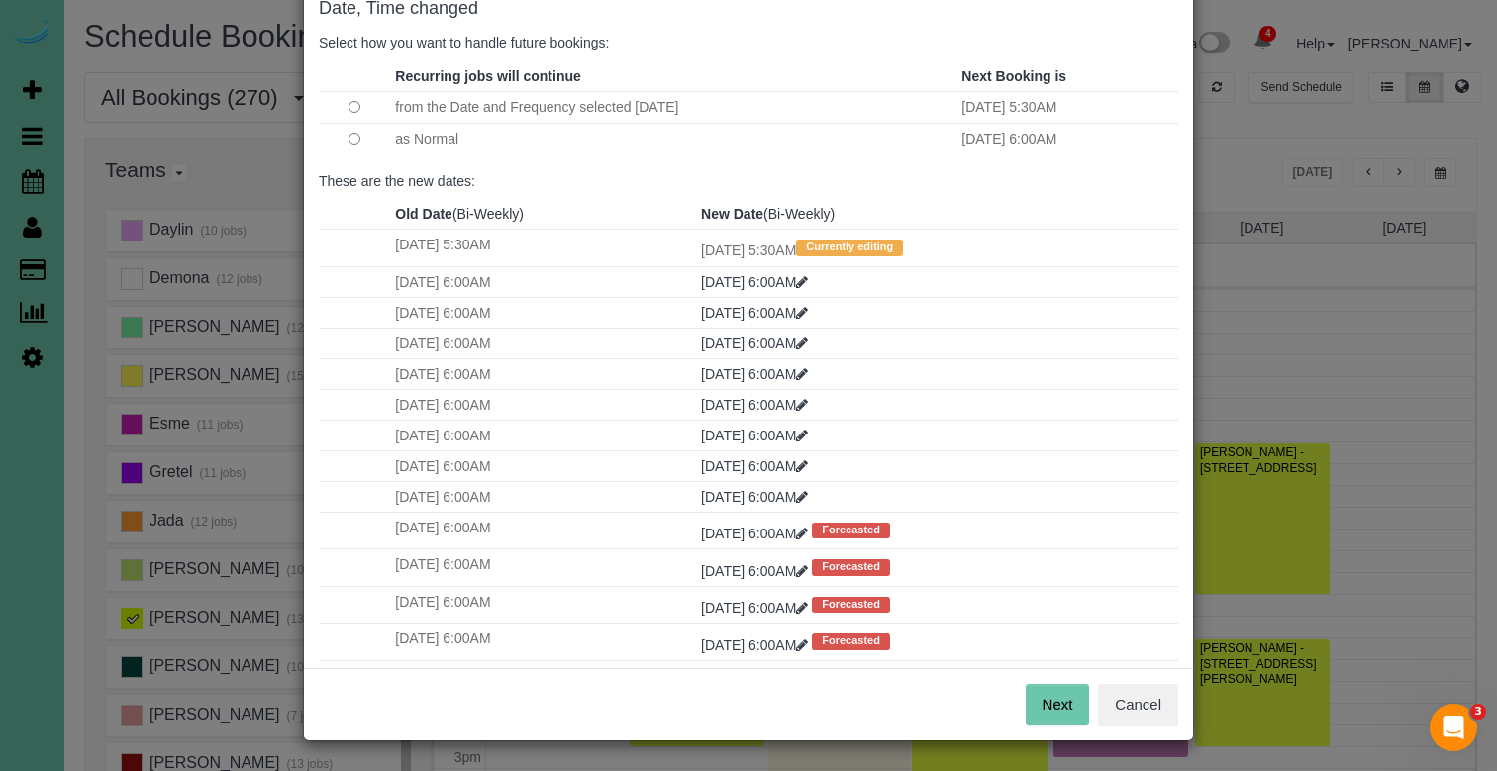
scroll to position [115, 0]
click at [1042, 698] on button "Next" at bounding box center [1057, 706] width 64 height 42
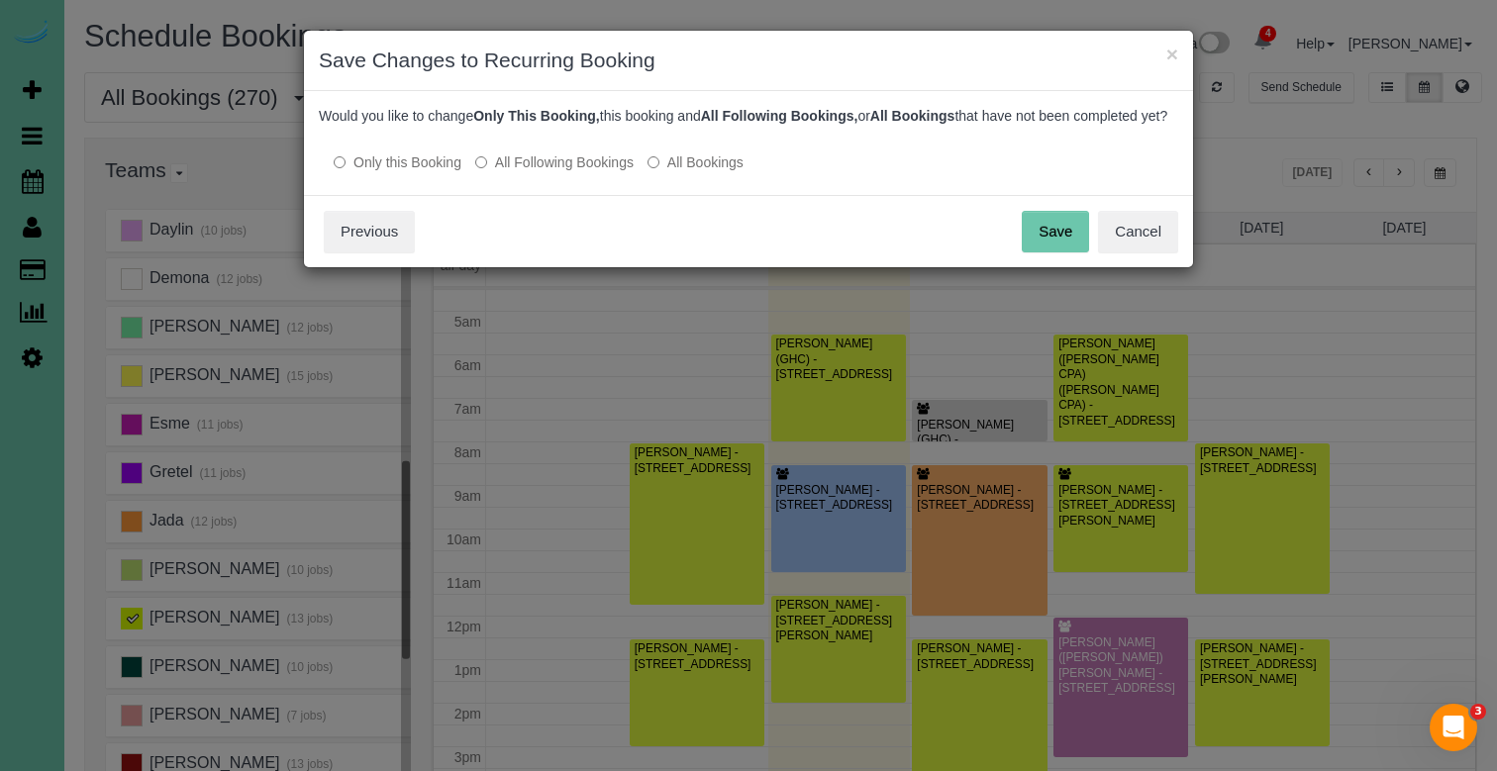
scroll to position [0, 0]
click at [1059, 252] on button "Save" at bounding box center [1055, 232] width 67 height 42
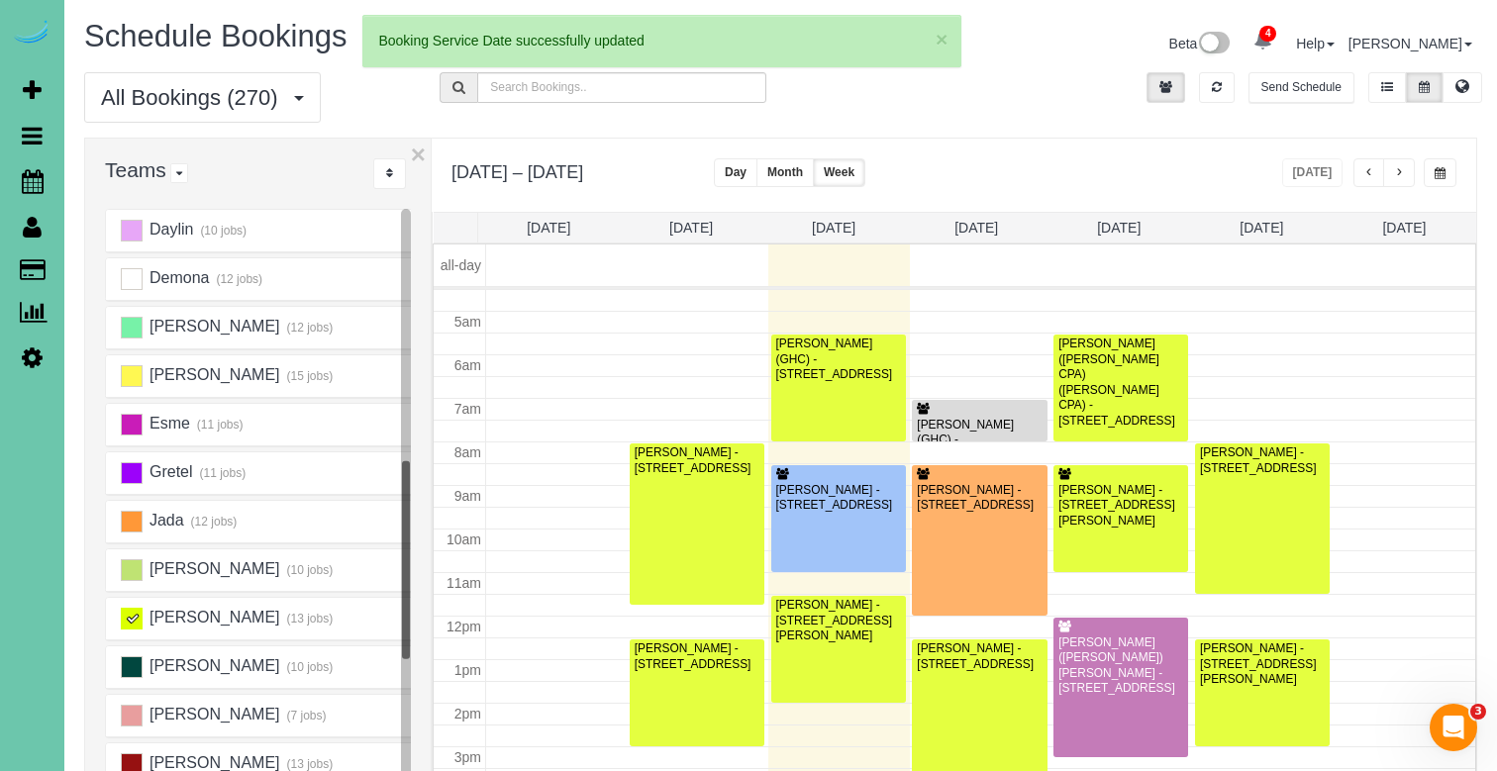
scroll to position [195, 0]
click at [1094, 404] on div "[PERSON_NAME] ([PERSON_NAME] CPA) ([PERSON_NAME] CPA) - [STREET_ADDRESS]" at bounding box center [1120, 383] width 127 height 92
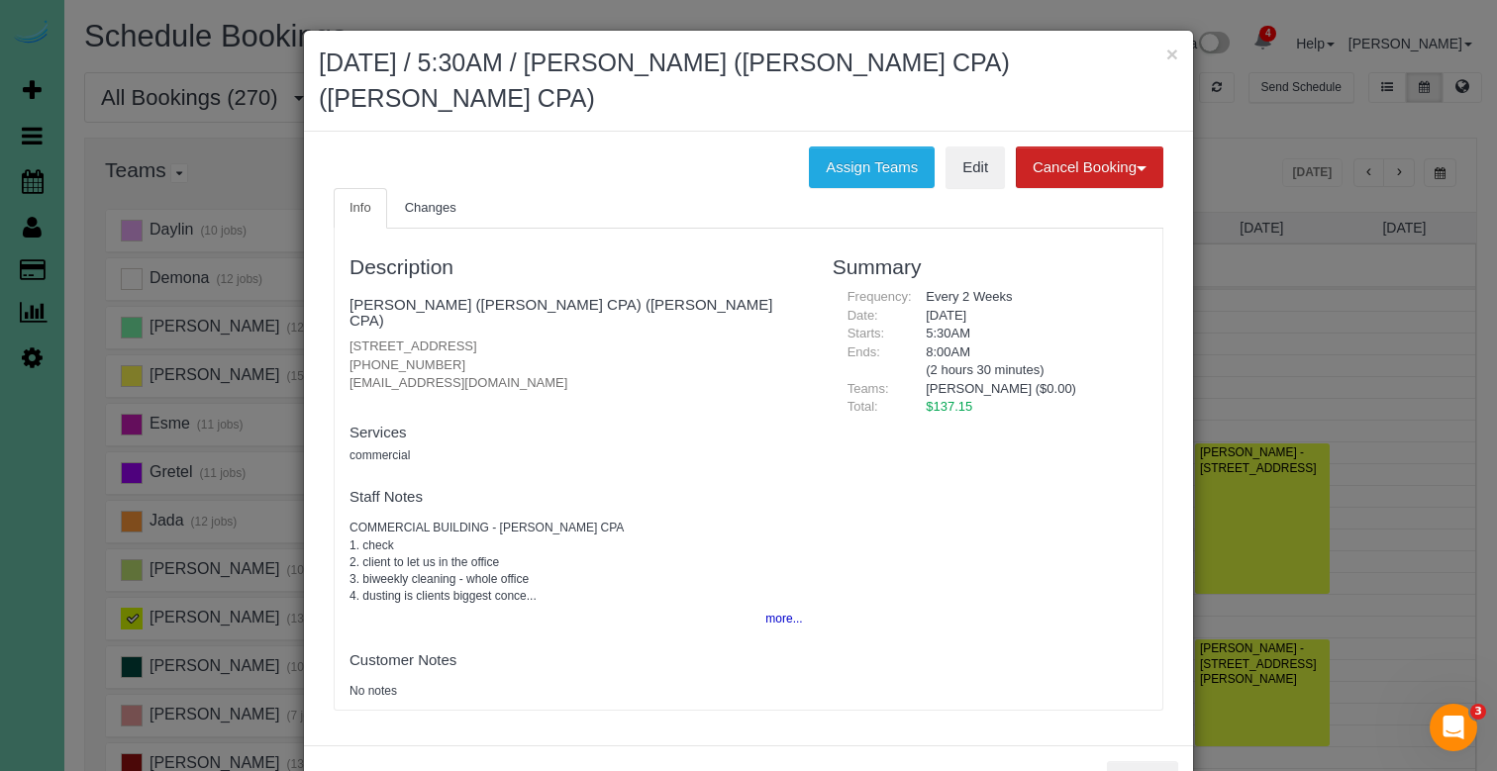
drag, startPoint x: 508, startPoint y: 360, endPoint x: 344, endPoint y: 355, distance: 163.4
click at [344, 354] on div "Description [PERSON_NAME] ([PERSON_NAME] CPA) ([PERSON_NAME] CPA) [STREET_ADDRE…" at bounding box center [576, 469] width 483 height 461
copy p "[EMAIL_ADDRESS][DOMAIN_NAME]"
